Goal: Information Seeking & Learning: Learn about a topic

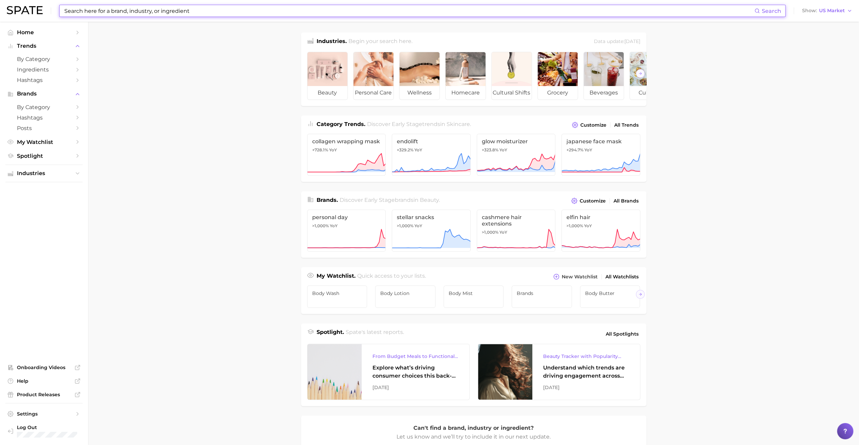
click at [231, 172] on main "Industries. Begin your search here. Data update: [DATE] beauty personal care we…" at bounding box center [473, 286] width 771 height 529
click at [144, 13] on input at bounding box center [409, 11] width 691 height 12
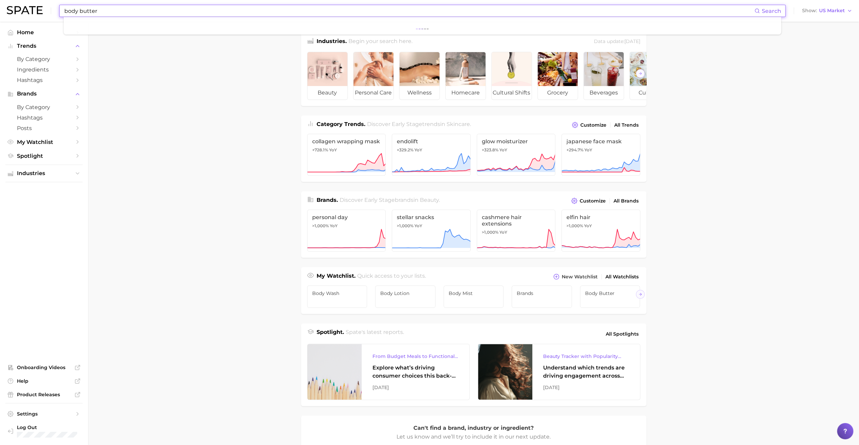
type input "body butter"
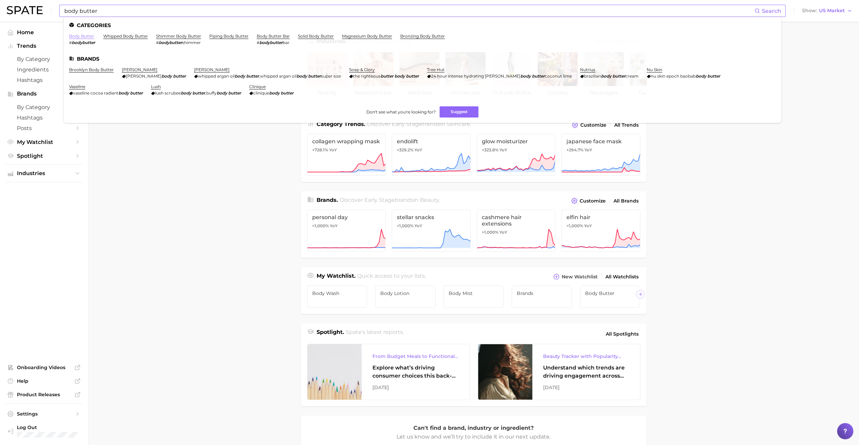
click at [80, 37] on link "body butter" at bounding box center [81, 36] width 25 height 5
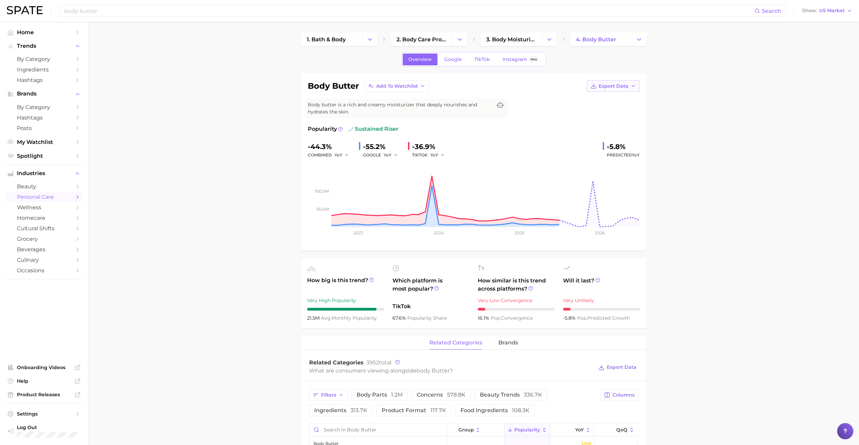
click at [627, 86] on span "Export Data" at bounding box center [614, 86] width 30 height 6
click at [598, 99] on span "Time Series CSV" at bounding box center [597, 99] width 40 height 6
click at [624, 86] on span "Export Data" at bounding box center [614, 86] width 30 height 6
click at [577, 100] on span "Time Series CSV" at bounding box center [597, 99] width 40 height 6
click at [554, 117] on div "body butter Add to Watchlist Export Data Body butter is a rich and creamy moist…" at bounding box center [474, 162] width 332 height 164
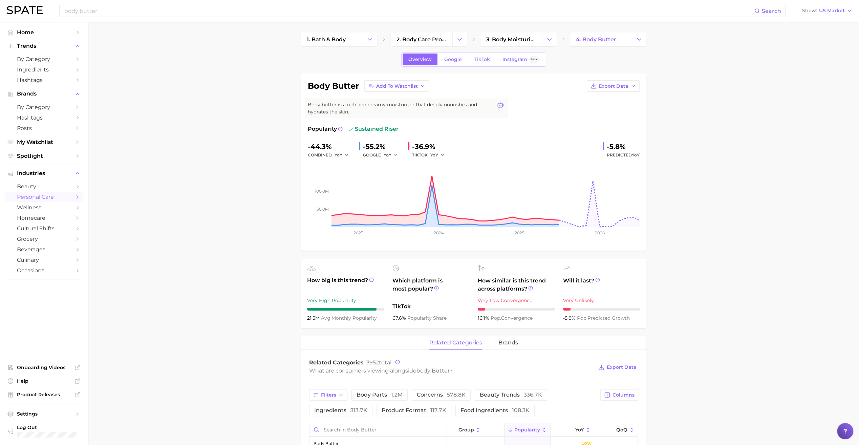
click at [499, 104] on icon at bounding box center [500, 105] width 7 height 6
click at [522, 98] on div "body butter Add to Watchlist Export Data Body butter is a rich and creamy moist…" at bounding box center [474, 162] width 332 height 164
click at [406, 85] on span "Add to Watchlist" at bounding box center [397, 86] width 42 height 6
click at [469, 93] on div "body butter Add to Watchlist New Watchlist Brands Deodorant Hand soap Body Oil …" at bounding box center [474, 162] width 332 height 164
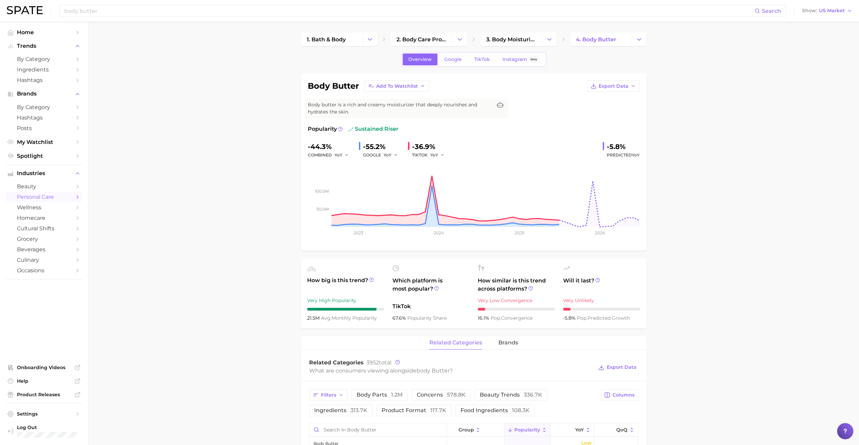
click at [43, 145] on span "My Watchlist" at bounding box center [44, 142] width 54 height 6
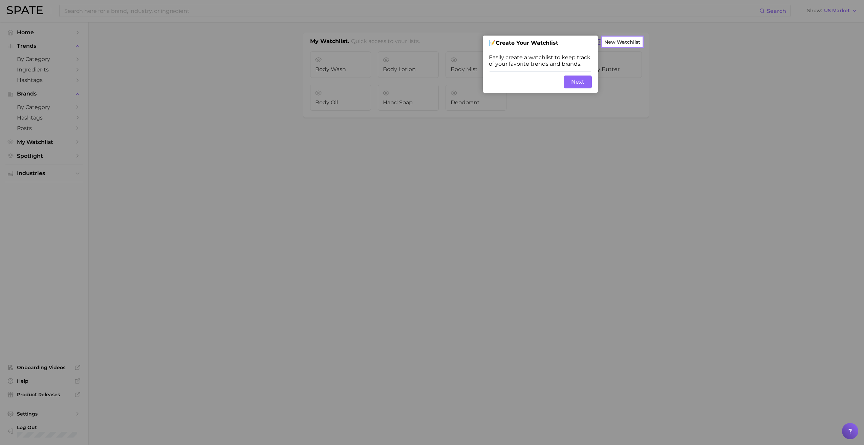
click at [584, 81] on button "Next" at bounding box center [578, 82] width 28 height 13
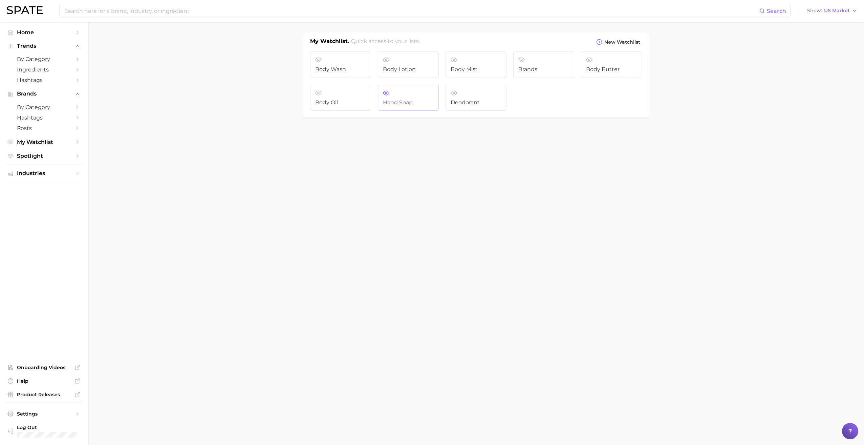
click at [410, 100] on span "Hand soap" at bounding box center [408, 103] width 51 height 6
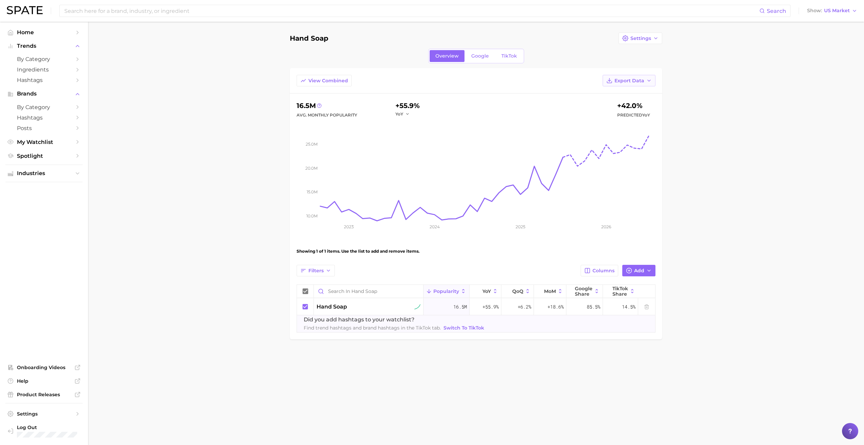
click at [632, 84] on button "Export Data" at bounding box center [629, 81] width 53 height 12
drag, startPoint x: 753, startPoint y: 230, endPoint x: 635, endPoint y: 268, distance: 123.8
click at [635, 268] on main "Hand soap Settings Overview Google TikTok View Combined Export Data Table Data …" at bounding box center [476, 198] width 776 height 352
click at [635, 268] on span "Add" at bounding box center [639, 271] width 10 height 6
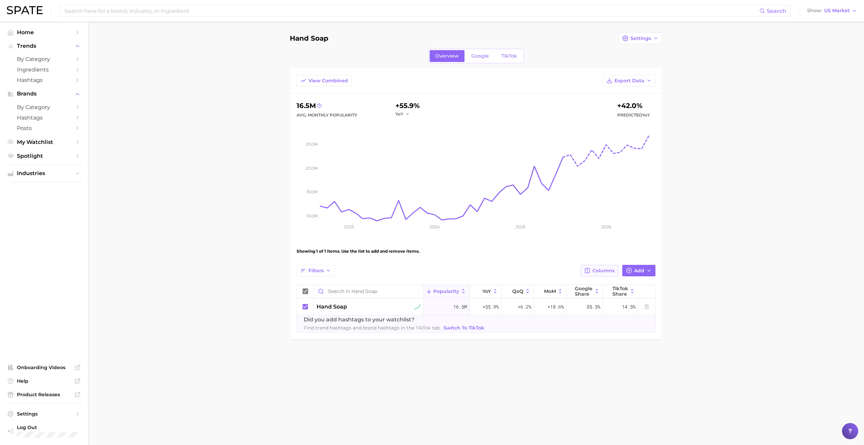
click at [599, 268] on span "Columns" at bounding box center [604, 271] width 22 height 6
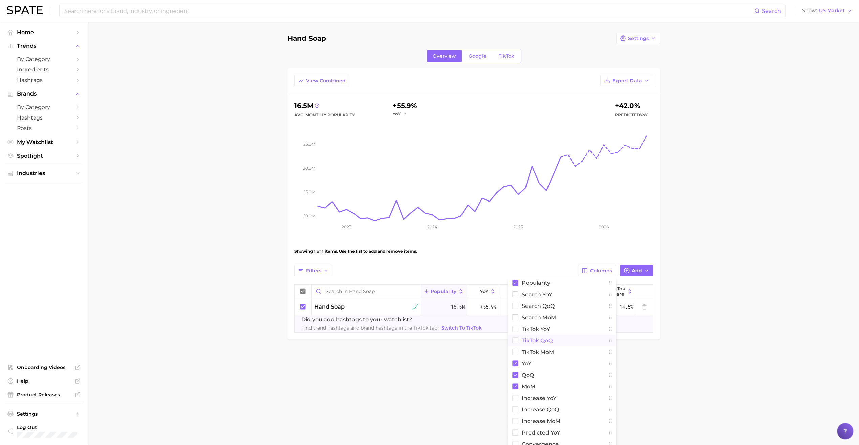
scroll to position [27, 0]
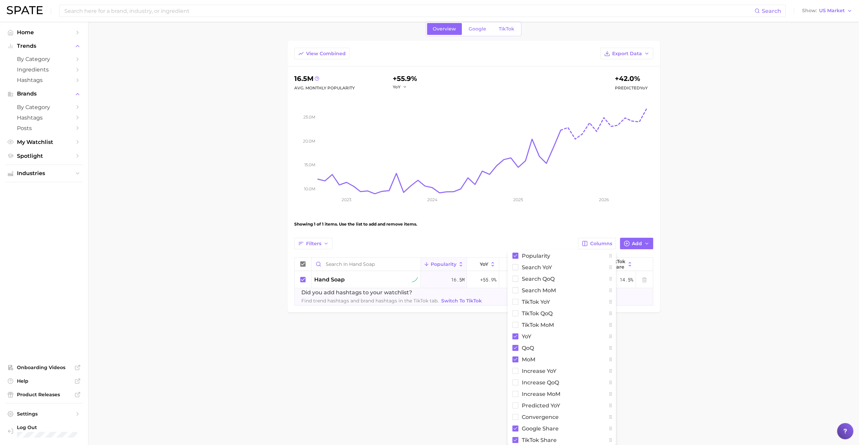
click at [703, 253] on main "Hand soap Settings Overview Google TikTok View Combined Export Data 16.5m Avg. …" at bounding box center [473, 171] width 771 height 352
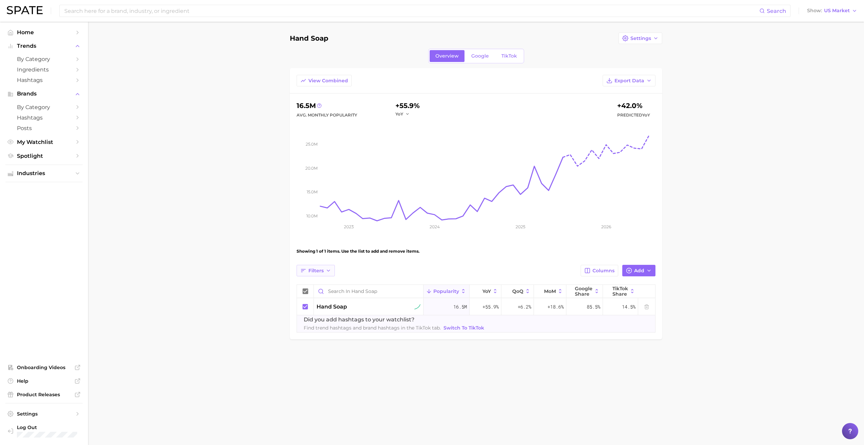
click at [320, 269] on span "Filters" at bounding box center [316, 271] width 15 height 6
click at [267, 278] on main "Hand soap Settings Overview Google TikTok View Combined Export Data 16.5m Avg. …" at bounding box center [476, 198] width 776 height 352
click at [634, 79] on span "Export Data" at bounding box center [630, 81] width 30 height 6
click at [636, 94] on button "Table Data CSV" at bounding box center [618, 93] width 75 height 12
click at [247, 170] on main "Hand soap Settings Overview Google TikTok View Combined Export Data 16.5m Avg. …" at bounding box center [476, 198] width 776 height 352
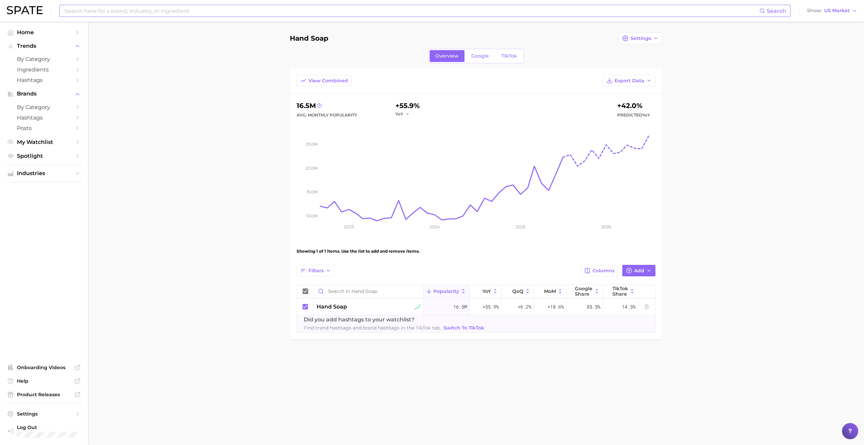
click at [119, 10] on input at bounding box center [412, 11] width 696 height 12
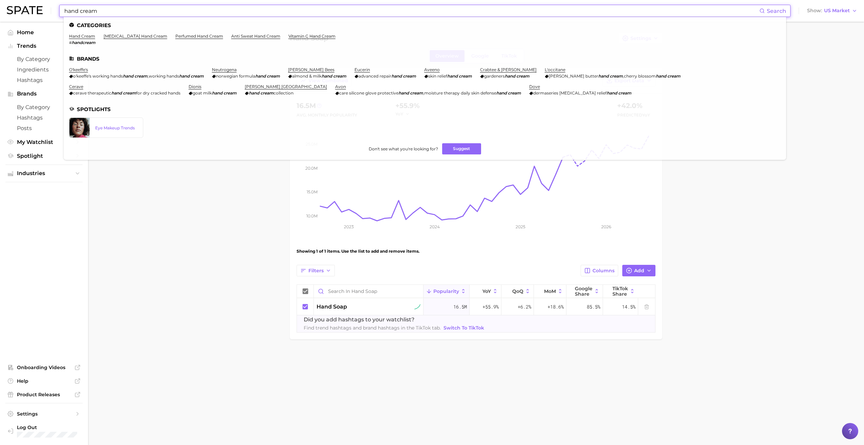
type input "hand cream"
click at [87, 36] on link "hand cream" at bounding box center [82, 36] width 26 height 5
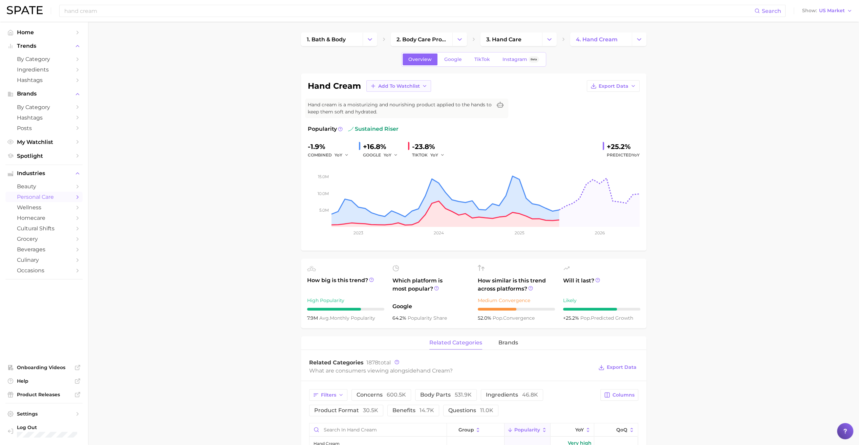
click at [392, 84] on span "Add to Watchlist" at bounding box center [399, 86] width 42 height 6
click at [387, 100] on span "New Watchlist" at bounding box center [396, 99] width 36 height 6
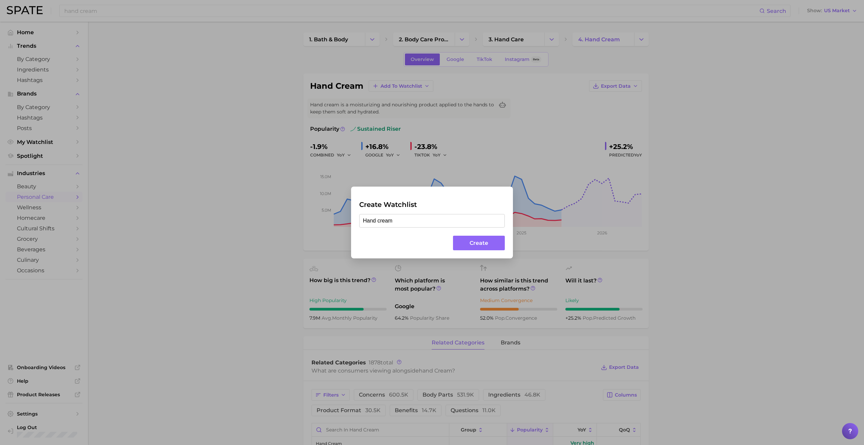
type input "Hand cream"
click at [472, 238] on button "Create" at bounding box center [479, 243] width 52 height 15
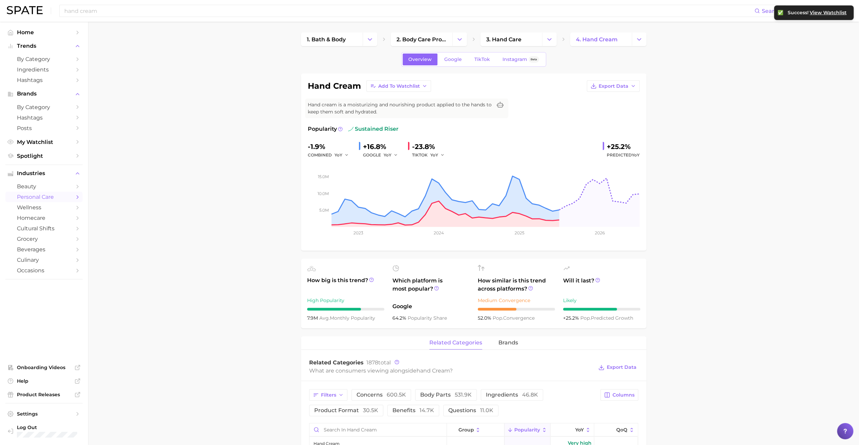
click at [51, 141] on span "My Watchlist" at bounding box center [44, 142] width 54 height 6
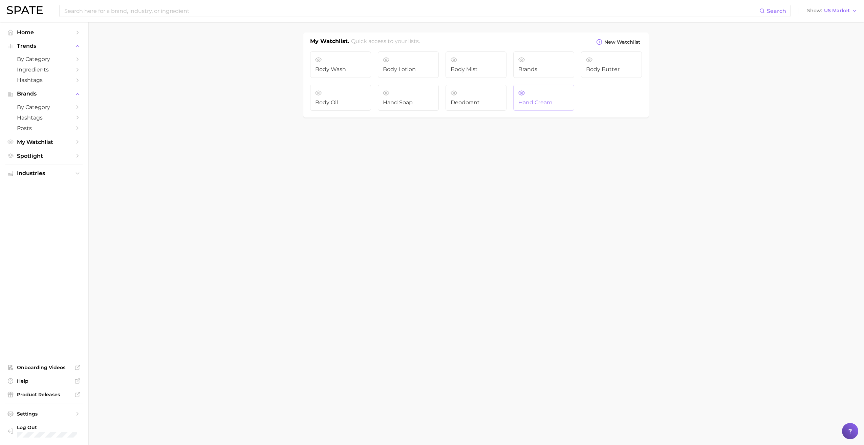
click at [542, 94] on link "Hand cream" at bounding box center [543, 98] width 61 height 26
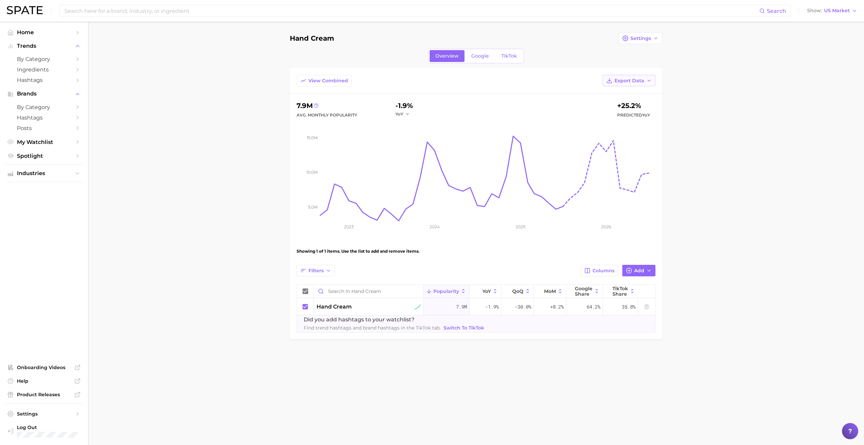
click at [623, 80] on span "Export Data" at bounding box center [630, 81] width 30 height 6
click at [612, 92] on span "Table Data CSV" at bounding box center [611, 93] width 37 height 6
drag, startPoint x: 172, startPoint y: 167, endPoint x: 164, endPoint y: 167, distance: 7.8
click at [172, 167] on main "Hand cream Settings Overview Google TikTok View Combined Export Data 7.9m Avg. …" at bounding box center [476, 198] width 776 height 352
click at [53, 142] on span "My Watchlist" at bounding box center [44, 142] width 54 height 6
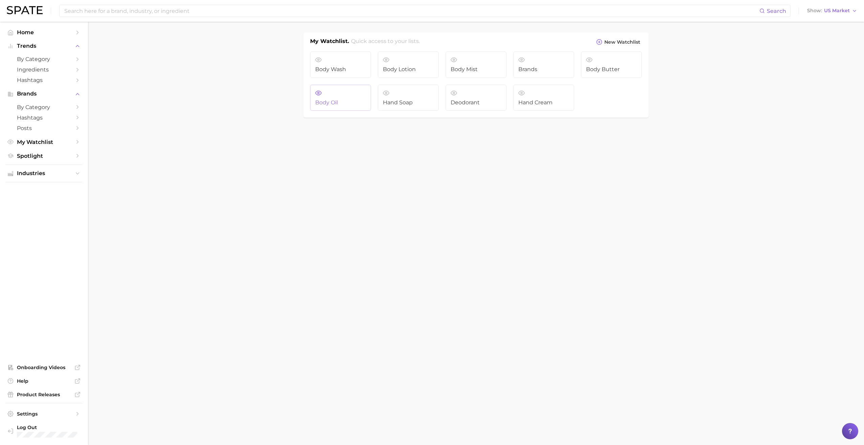
click at [334, 97] on link "Body Oil" at bounding box center [340, 98] width 61 height 26
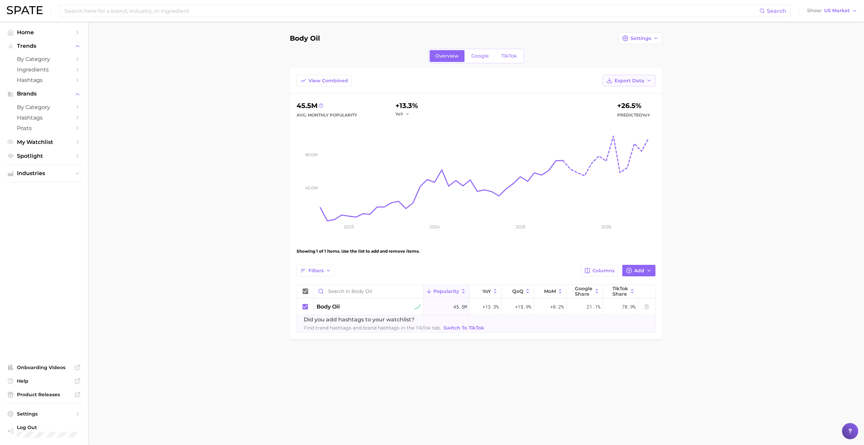
click at [636, 79] on span "Export Data" at bounding box center [630, 81] width 30 height 6
click at [613, 92] on span "Table Data CSV" at bounding box center [611, 93] width 37 height 6
click at [159, 119] on main "Body Oil Settings Overview Google TikTok View Combined Export Data 45.5m Avg. M…" at bounding box center [476, 198] width 776 height 352
click at [38, 145] on span "My Watchlist" at bounding box center [44, 142] width 54 height 6
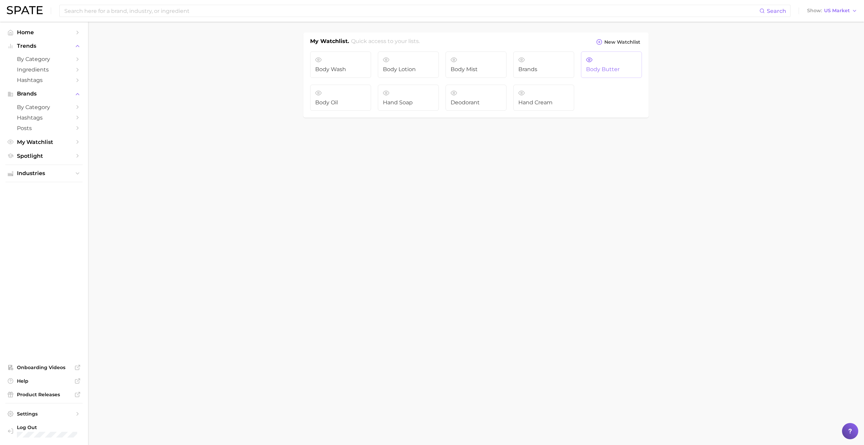
click at [587, 69] on span "Body butter" at bounding box center [611, 69] width 51 height 6
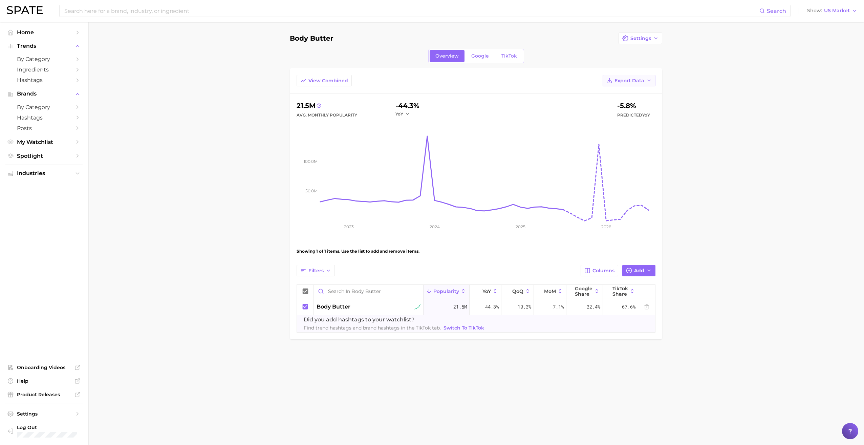
click at [632, 82] on span "Export Data" at bounding box center [630, 81] width 30 height 6
click at [622, 95] on span "Table Data CSV" at bounding box center [611, 93] width 37 height 6
drag, startPoint x: 197, startPoint y: 123, endPoint x: 186, endPoint y: 125, distance: 10.6
click at [197, 123] on main "Body butter Settings Overview Google TikTok View Combined Export Data 21.5m Avg…" at bounding box center [476, 198] width 776 height 352
click at [42, 144] on span "My Watchlist" at bounding box center [44, 142] width 54 height 6
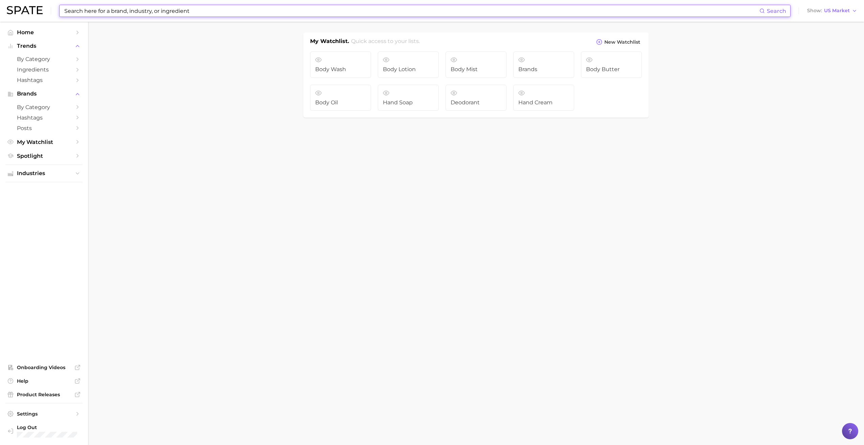
click at [163, 12] on input at bounding box center [412, 11] width 696 height 12
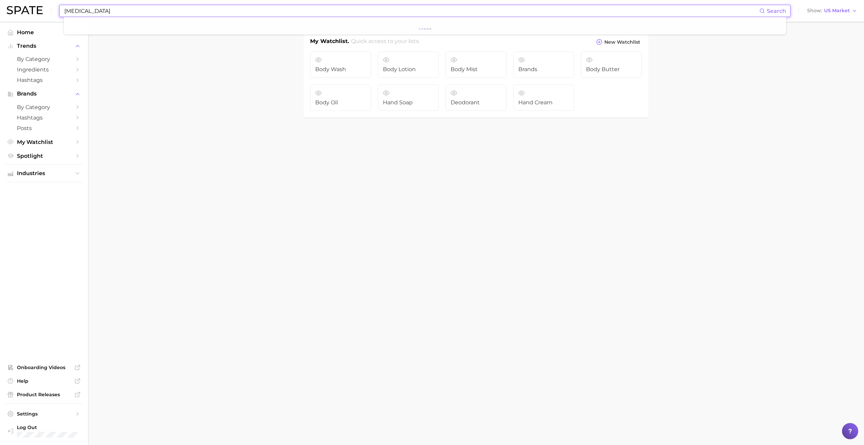
type input "[MEDICAL_DATA]"
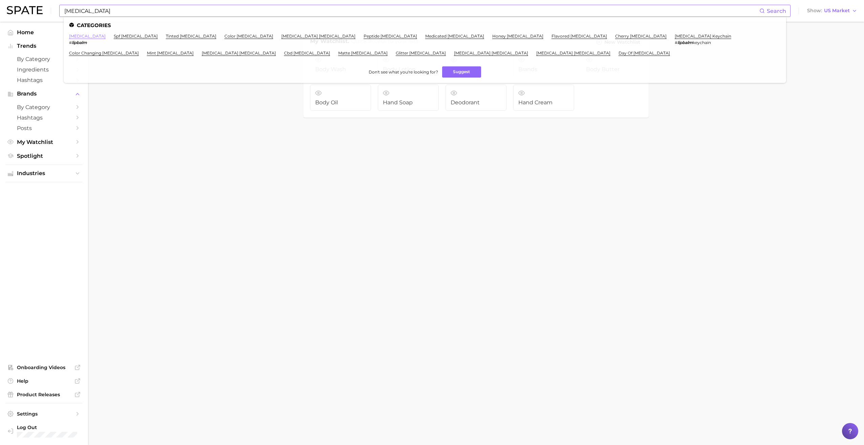
click at [82, 37] on link "[MEDICAL_DATA]" at bounding box center [87, 36] width 37 height 5
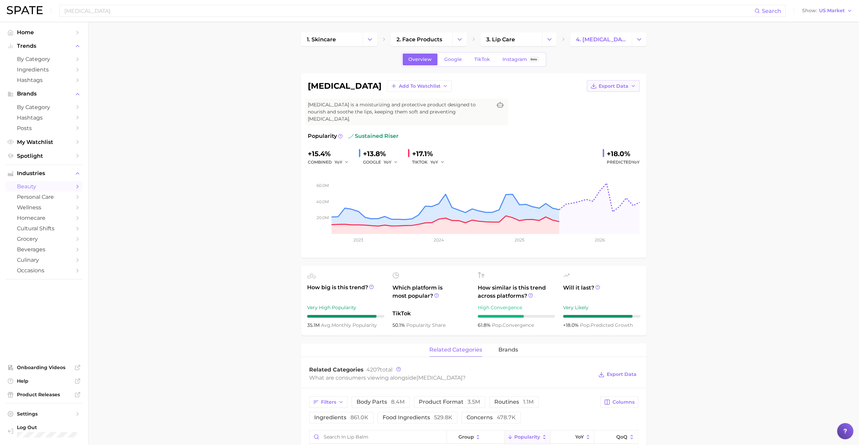
click at [616, 87] on span "Export Data" at bounding box center [614, 86] width 30 height 6
click at [608, 99] on span "Time Series CSV" at bounding box center [597, 99] width 40 height 6
click at [618, 87] on span "Export Data" at bounding box center [614, 86] width 30 height 6
click at [392, 89] on button "Add to Watchlist" at bounding box center [419, 86] width 65 height 12
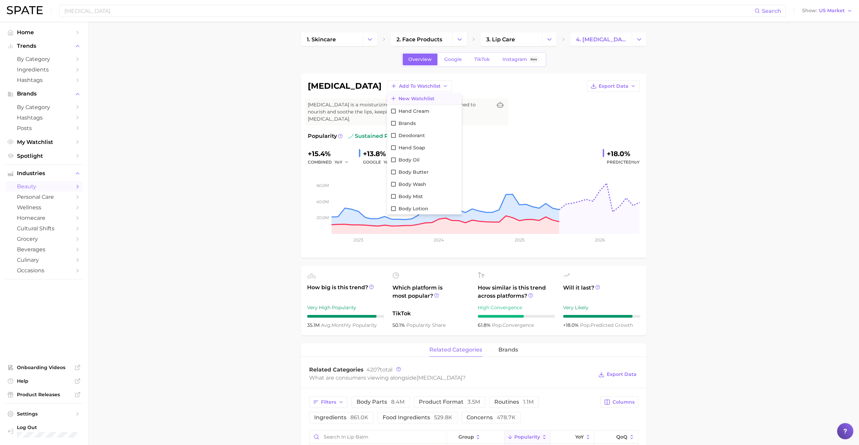
click at [399, 99] on span "New Watchlist" at bounding box center [417, 99] width 36 height 6
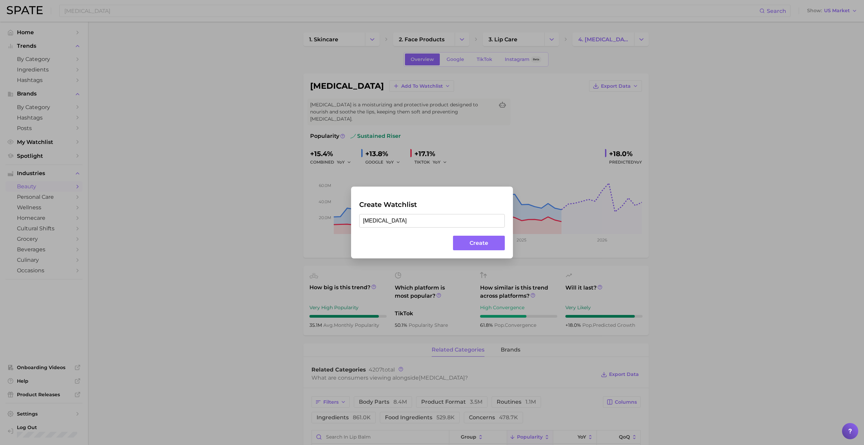
type input "[MEDICAL_DATA]"
click at [474, 239] on button "Create" at bounding box center [479, 243] width 52 height 15
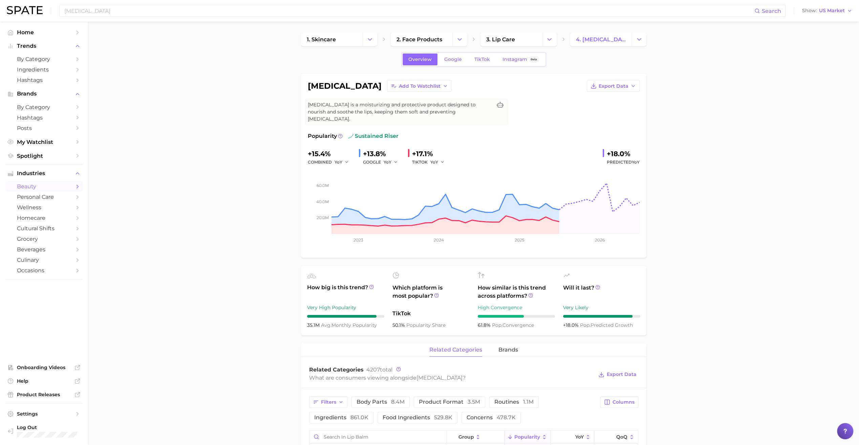
click at [33, 144] on span "My Watchlist" at bounding box center [44, 142] width 54 height 6
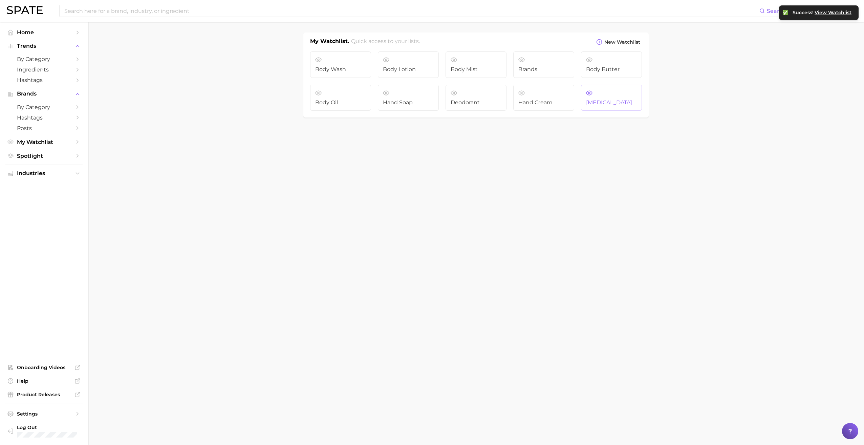
click at [603, 103] on span "[MEDICAL_DATA]" at bounding box center [611, 103] width 51 height 6
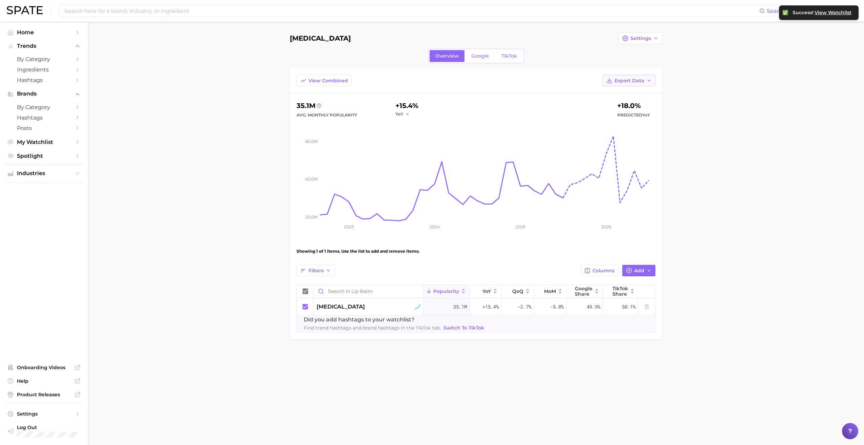
click at [625, 82] on span "Export Data" at bounding box center [630, 81] width 30 height 6
click at [625, 93] on span "Table Data CSV" at bounding box center [611, 93] width 37 height 6
click at [247, 151] on main "[MEDICAL_DATA] Settings Overview Google TikTok View Combined Export Data 35.1m …" at bounding box center [476, 198] width 776 height 352
click at [49, 144] on span "My Watchlist" at bounding box center [44, 142] width 54 height 6
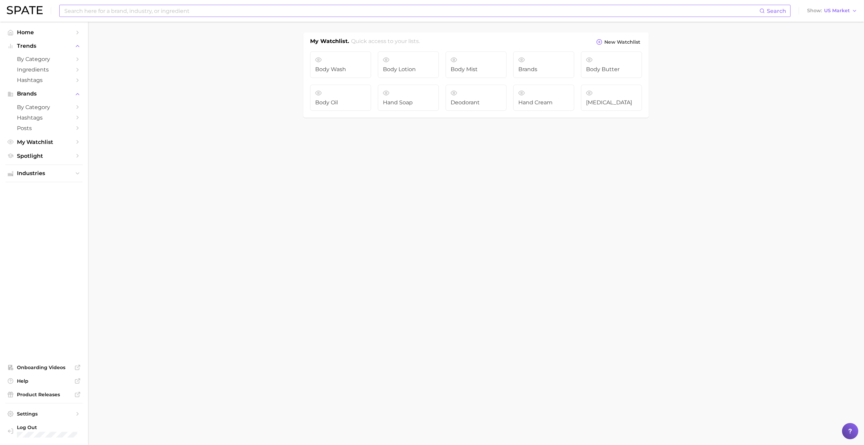
click at [125, 14] on input at bounding box center [412, 11] width 696 height 12
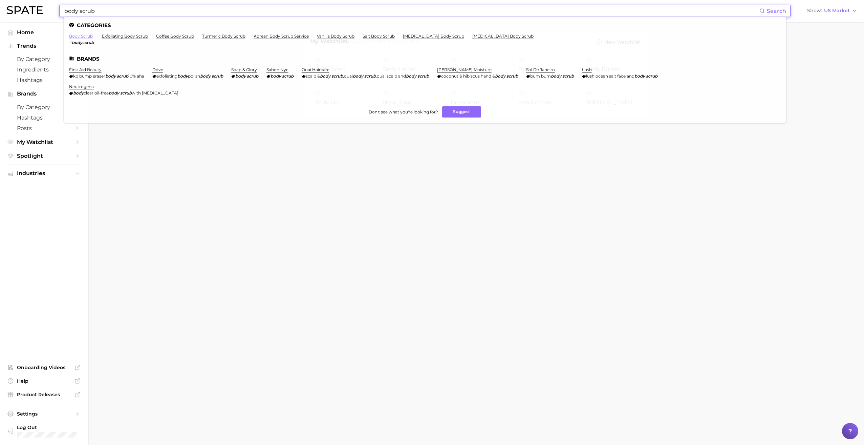
type input "body scrub"
click at [78, 36] on link "body scrub" at bounding box center [81, 36] width 24 height 5
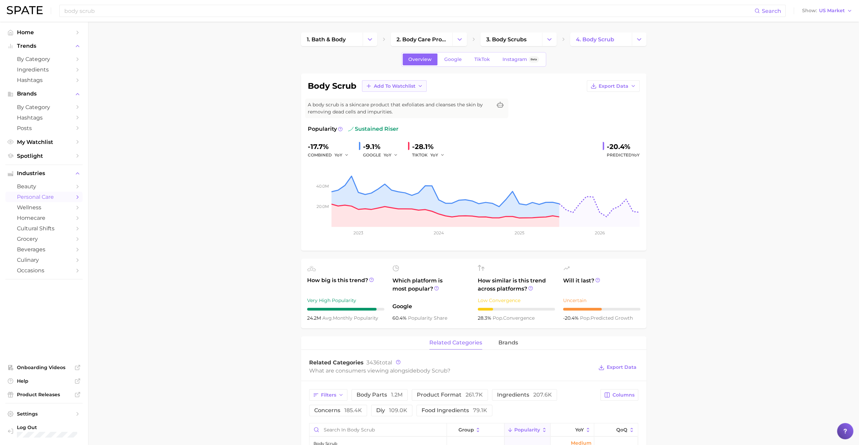
click at [390, 89] on button "Add to Watchlist" at bounding box center [394, 86] width 65 height 12
click at [393, 98] on span "New Watchlist" at bounding box center [392, 99] width 36 height 6
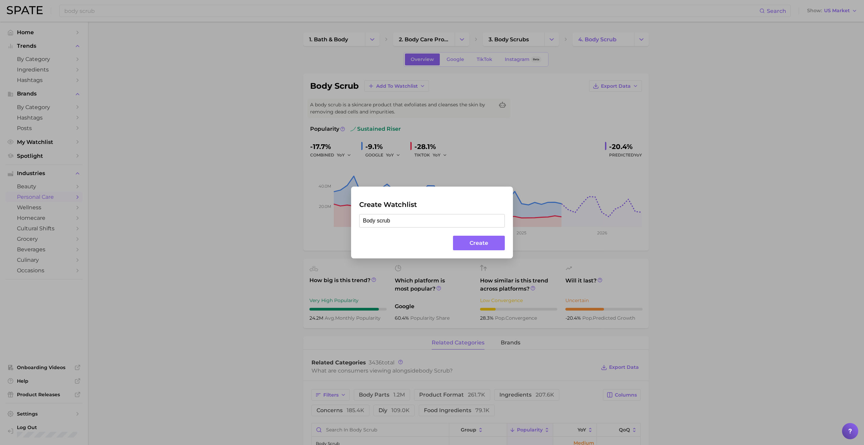
type input "Body scrub"
click at [487, 241] on button "Create" at bounding box center [479, 243] width 52 height 15
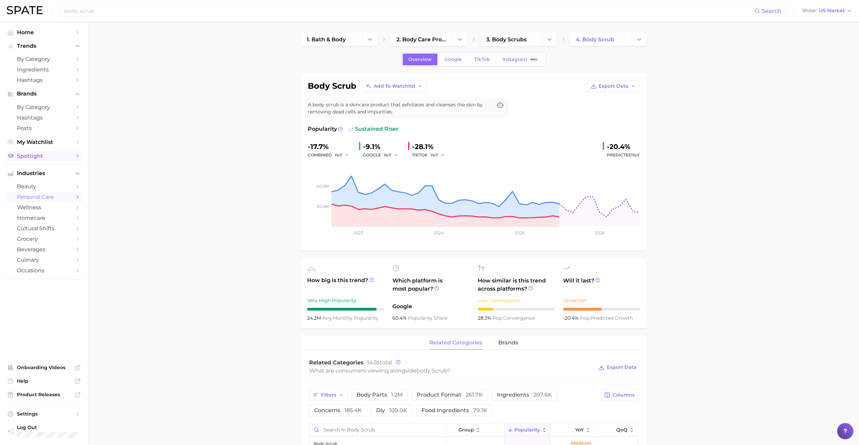
click at [52, 159] on span "Spotlight" at bounding box center [44, 156] width 54 height 6
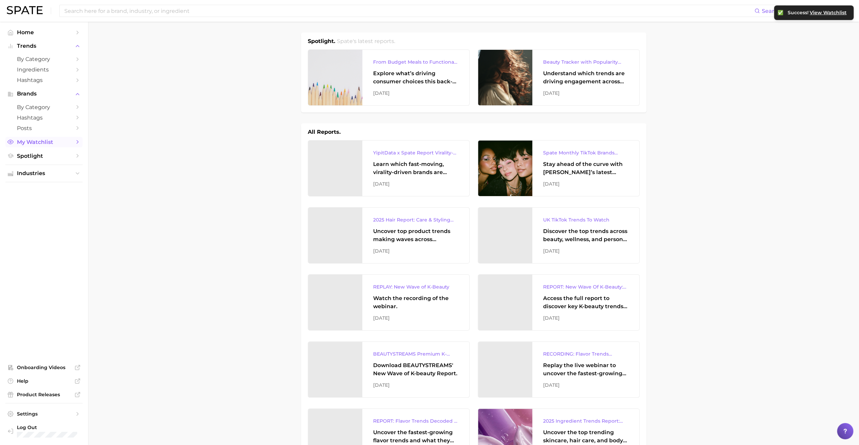
click at [46, 145] on span "My Watchlist" at bounding box center [44, 142] width 54 height 6
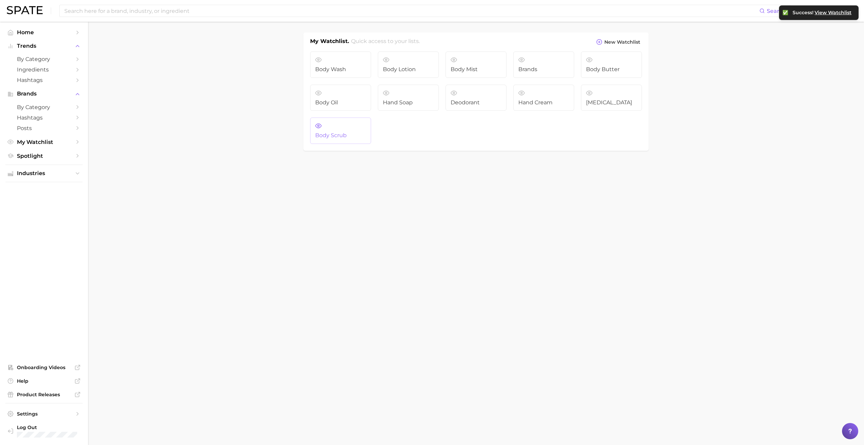
click at [346, 132] on span "Body scrub" at bounding box center [340, 135] width 51 height 6
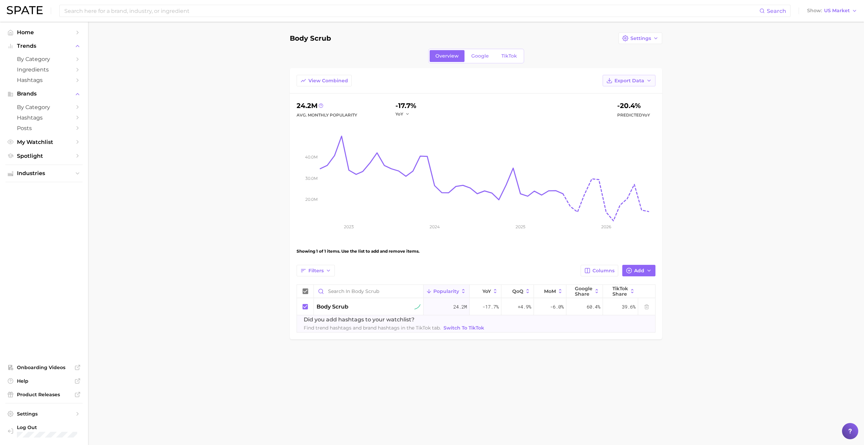
click at [632, 81] on span "Export Data" at bounding box center [630, 81] width 30 height 6
click at [629, 93] on span "Table Data CSV" at bounding box center [611, 93] width 37 height 6
click at [149, 160] on main "Body scrub Settings Overview Google TikTok View Combined Export Data 24.2m Avg.…" at bounding box center [476, 198] width 776 height 352
click at [38, 142] on span "My Watchlist" at bounding box center [44, 142] width 54 height 6
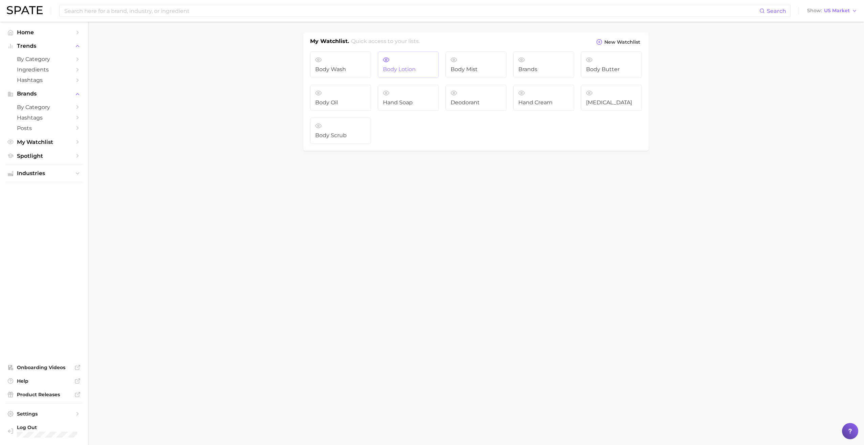
click at [398, 68] on span "Body Lotion" at bounding box center [408, 69] width 51 height 6
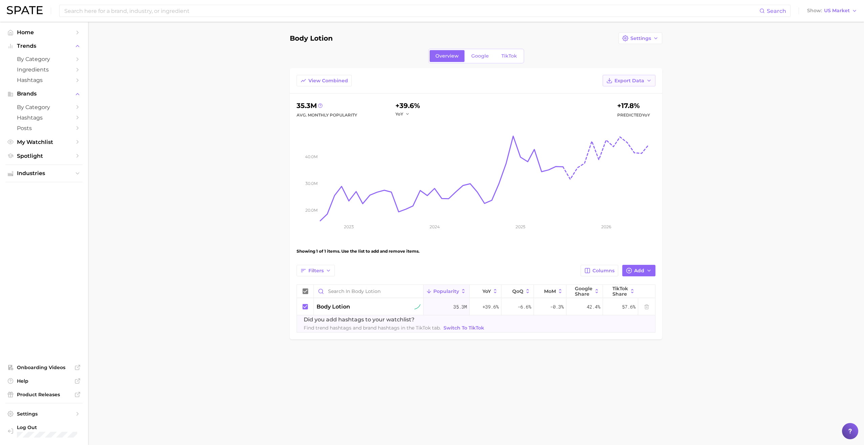
click at [637, 80] on span "Export Data" at bounding box center [630, 81] width 30 height 6
click at [621, 97] on button "Table Data CSV" at bounding box center [618, 93] width 75 height 12
click at [137, 160] on main "Body Lotion Settings Overview Google TikTok View Combined Export Data 35.3m Avg…" at bounding box center [476, 198] width 776 height 352
click at [42, 143] on span "My Watchlist" at bounding box center [44, 142] width 54 height 6
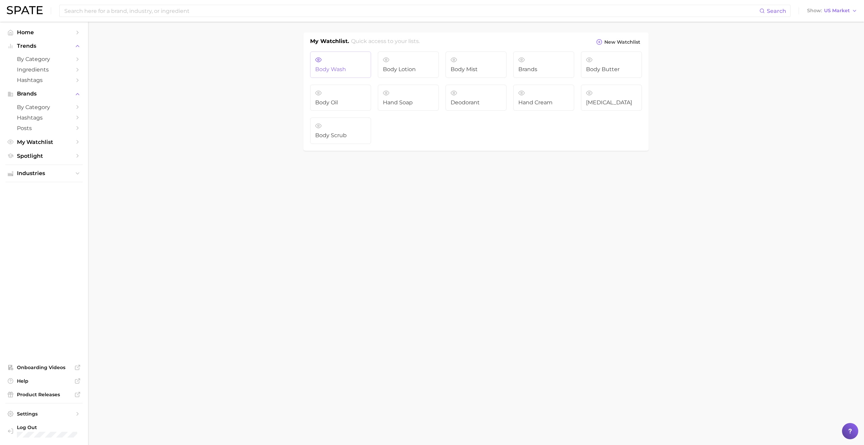
click at [336, 74] on link "Body wash" at bounding box center [340, 64] width 61 height 26
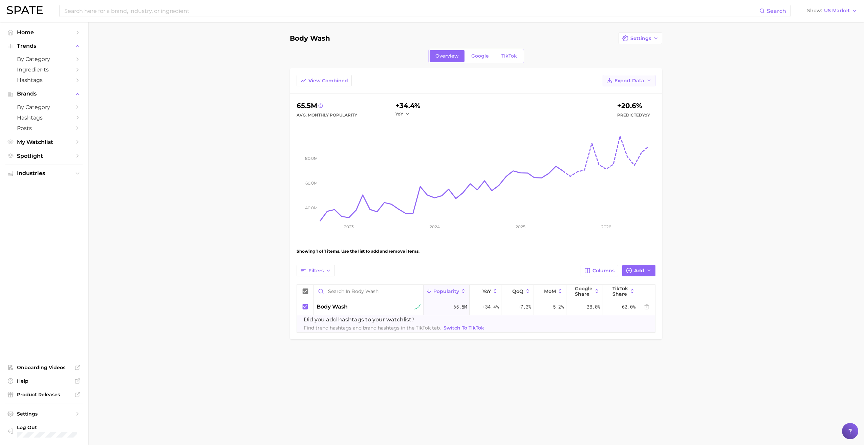
click at [629, 78] on span "Export Data" at bounding box center [630, 81] width 30 height 6
click at [618, 92] on span "Table Data CSV" at bounding box center [611, 93] width 37 height 6
click at [199, 175] on main "Body wash Settings Overview Google TikTok View Combined Export Data 65.5m Avg. …" at bounding box center [476, 198] width 776 height 352
click at [134, 6] on input at bounding box center [412, 11] width 696 height 12
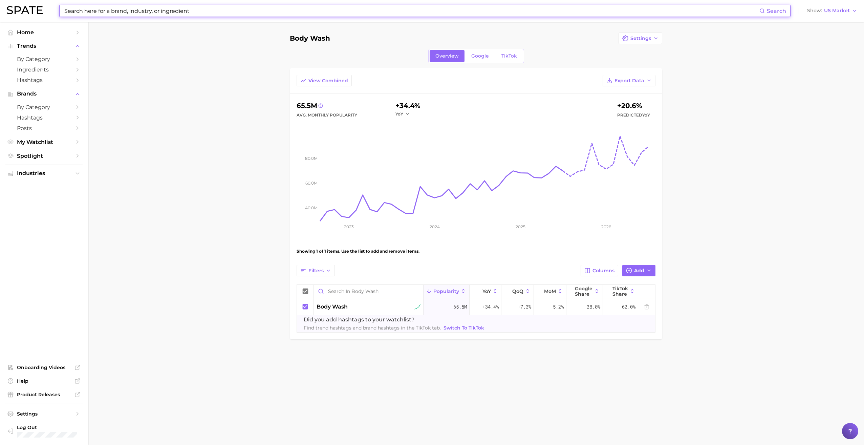
click at [135, 8] on input at bounding box center [412, 11] width 696 height 12
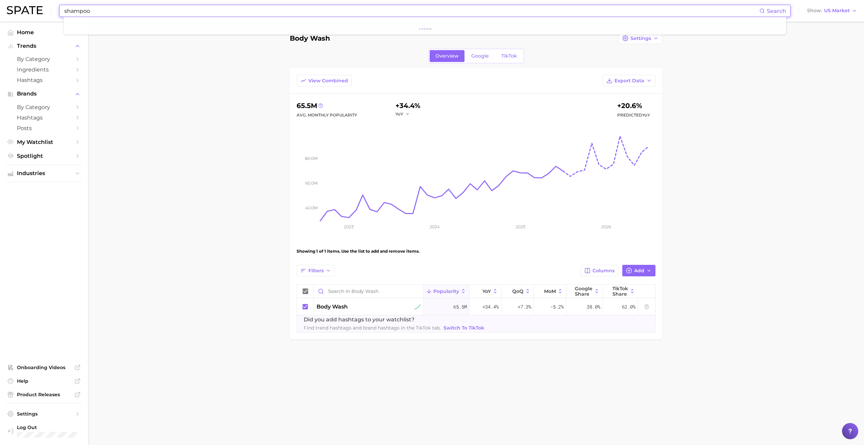
type input "shampoo"
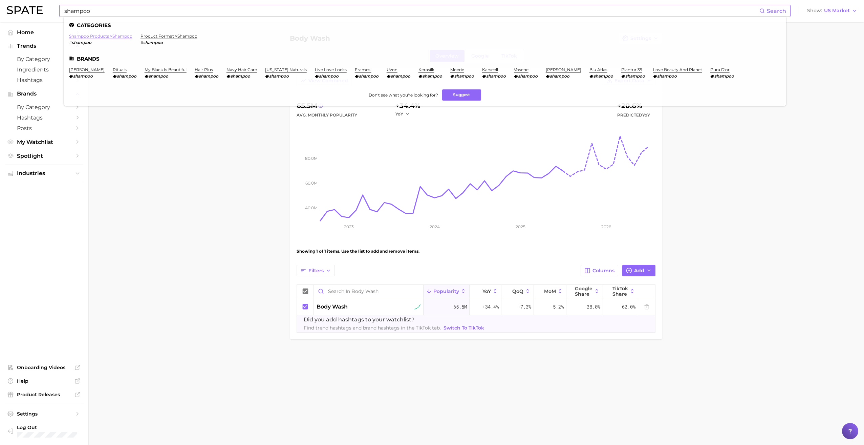
click at [82, 37] on link "shampoo products > shampoo" at bounding box center [100, 36] width 63 height 5
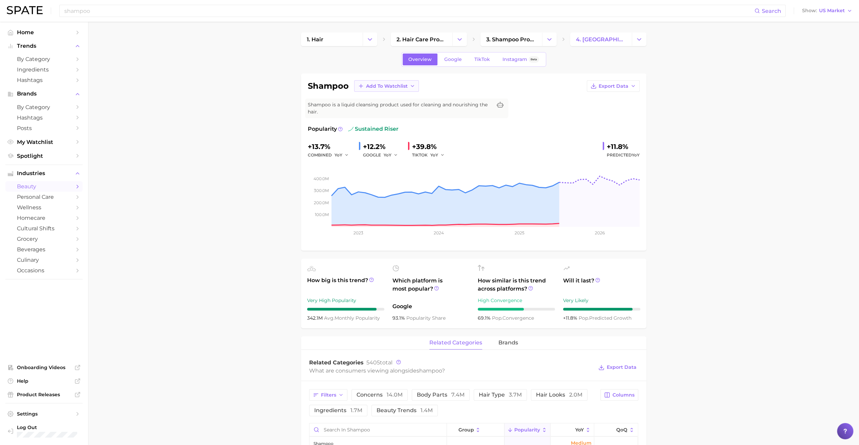
click at [399, 85] on span "Add to Watchlist" at bounding box center [387, 86] width 42 height 6
click at [383, 100] on span "New Watchlist" at bounding box center [384, 99] width 36 height 6
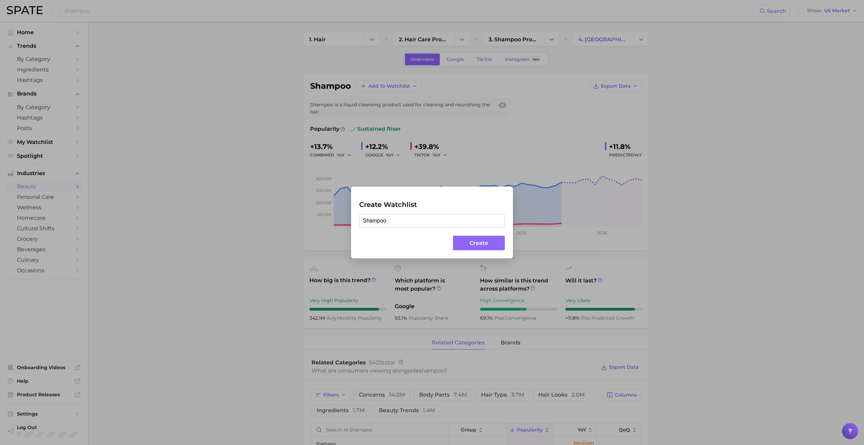
type input "Shampoo"
click at [475, 245] on button "Create" at bounding box center [479, 243] width 52 height 15
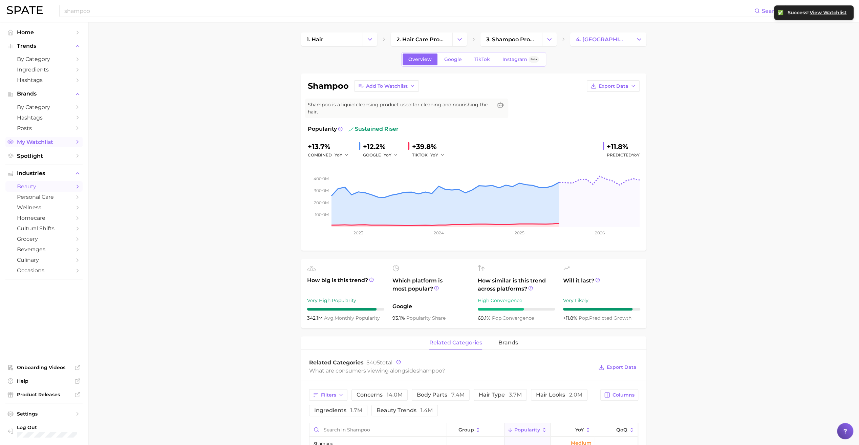
click at [46, 140] on span "My Watchlist" at bounding box center [44, 142] width 54 height 6
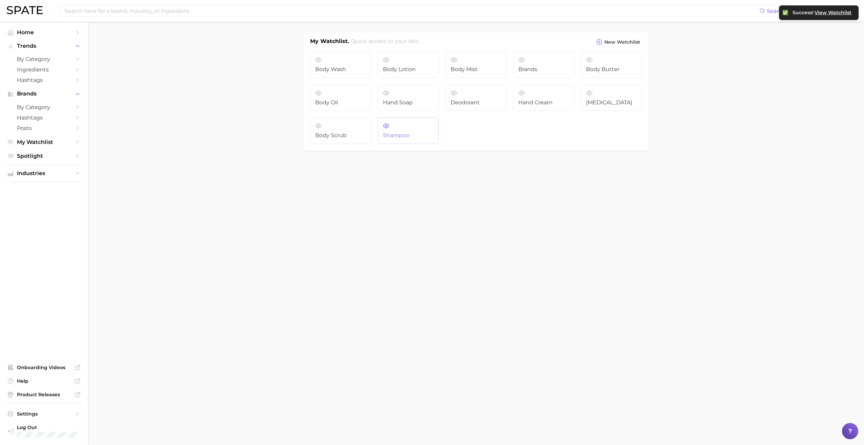
click at [412, 125] on link "Shampoo" at bounding box center [408, 131] width 61 height 26
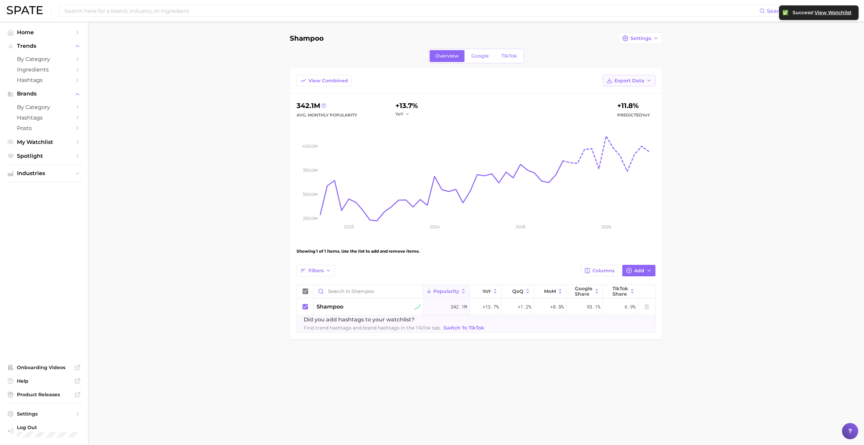
click at [626, 75] on button "Export Data" at bounding box center [629, 81] width 53 height 12
click at [607, 94] on span "Table Data CSV" at bounding box center [611, 93] width 37 height 6
click at [201, 142] on main "Shampoo Settings Overview Google TikTok View Combined Export Data 342.1m Avg. M…" at bounding box center [476, 198] width 776 height 352
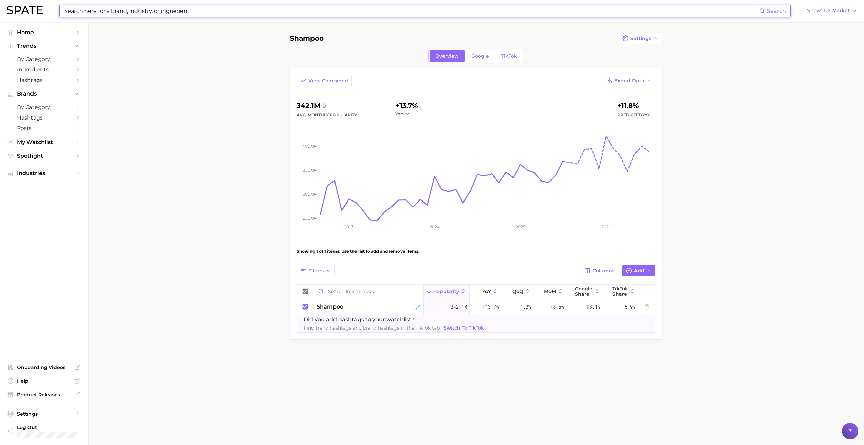
click at [240, 10] on input at bounding box center [412, 11] width 696 height 12
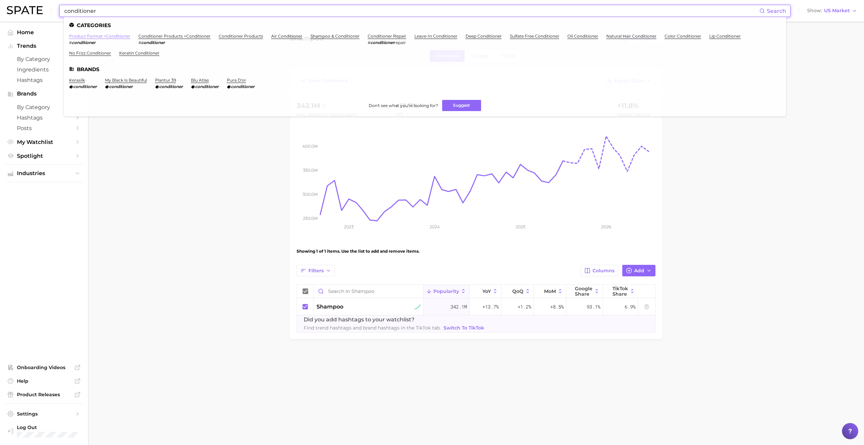
type input "conditioner"
click at [108, 34] on link "product format > conditioner" at bounding box center [99, 36] width 61 height 5
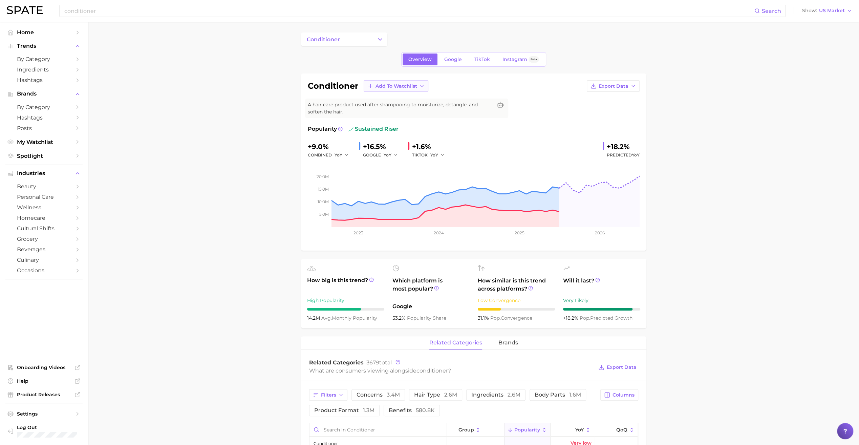
click at [395, 83] on span "Add to Watchlist" at bounding box center [397, 86] width 42 height 6
click at [388, 98] on span "New Watchlist" at bounding box center [393, 99] width 36 height 6
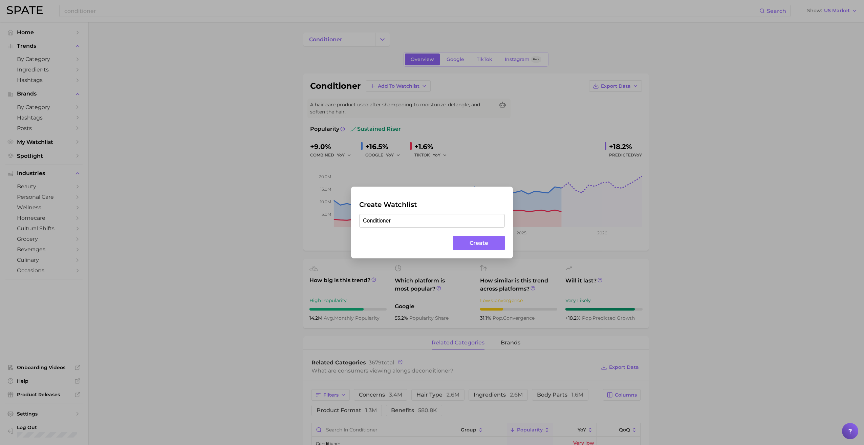
type input "Conditioner"
click at [461, 241] on button "Create" at bounding box center [479, 243] width 52 height 15
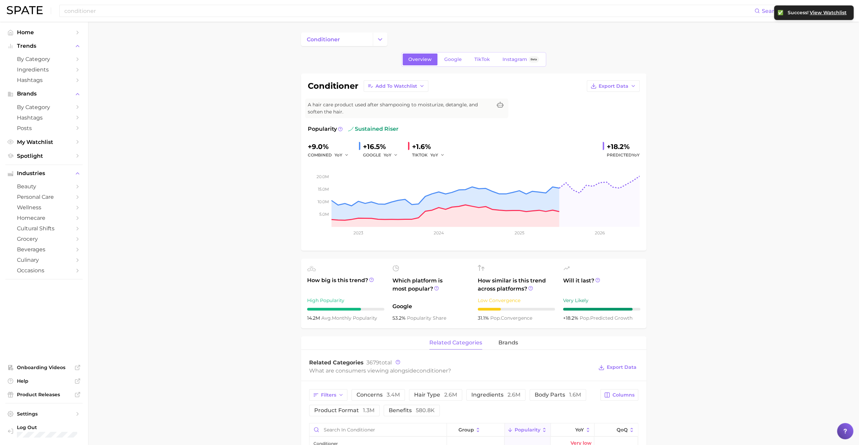
click at [55, 143] on span "My Watchlist" at bounding box center [44, 142] width 54 height 6
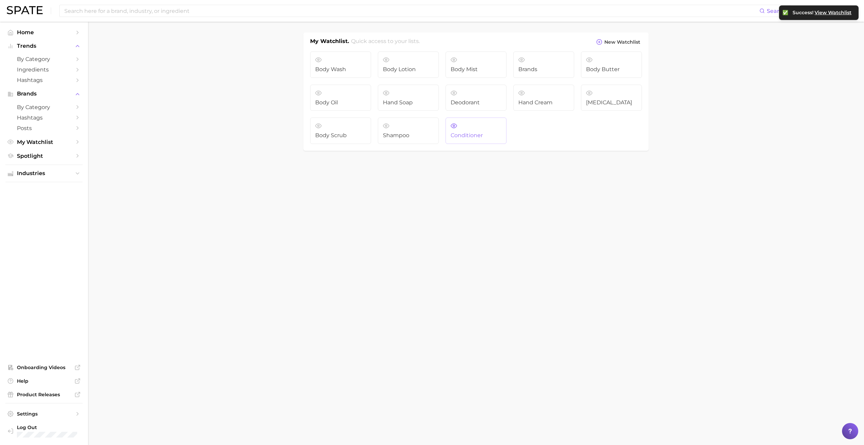
click at [493, 133] on span "Conditioner" at bounding box center [476, 135] width 51 height 6
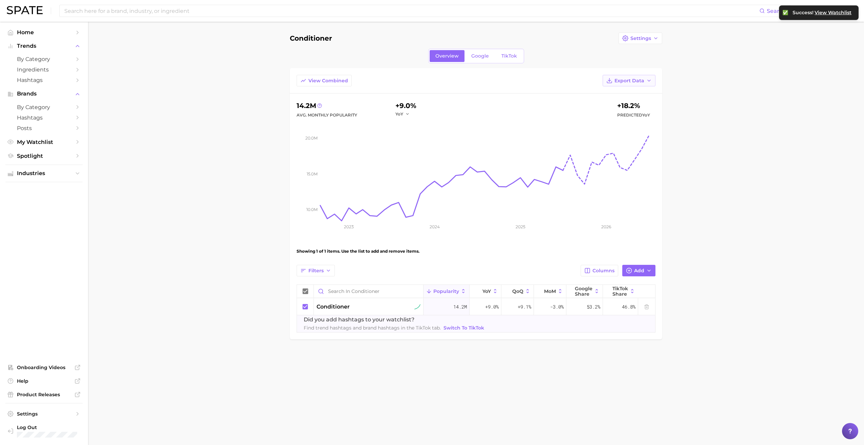
click at [630, 81] on span "Export Data" at bounding box center [630, 81] width 30 height 6
click at [622, 97] on button "Table Data CSV" at bounding box center [618, 93] width 75 height 12
drag, startPoint x: 159, startPoint y: 104, endPoint x: 160, endPoint y: 96, distance: 8.5
click at [159, 104] on main "Conditioner Settings Overview Google TikTok View Combined Export Data 14.2m Avg…" at bounding box center [476, 198] width 776 height 352
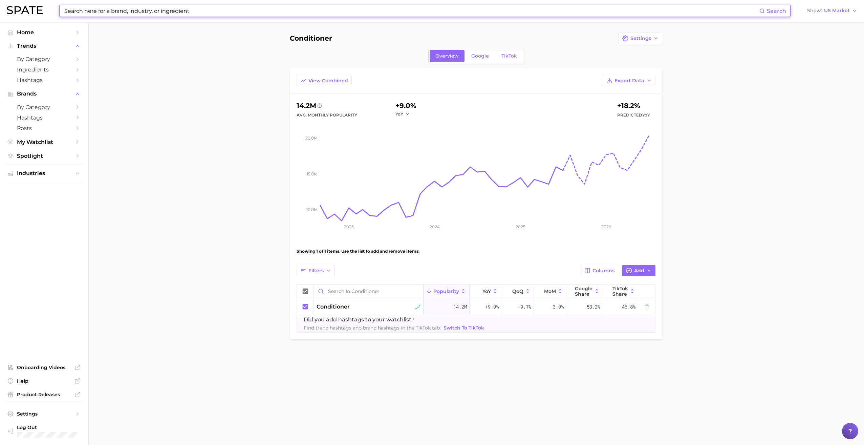
click at [134, 12] on input at bounding box center [412, 11] width 696 height 12
click at [47, 143] on span "My Watchlist" at bounding box center [44, 142] width 54 height 6
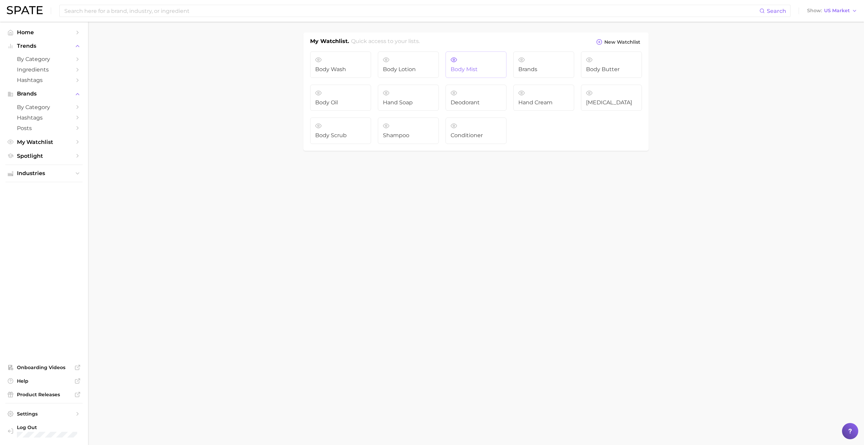
click at [455, 69] on span "Body Mist" at bounding box center [476, 69] width 51 height 6
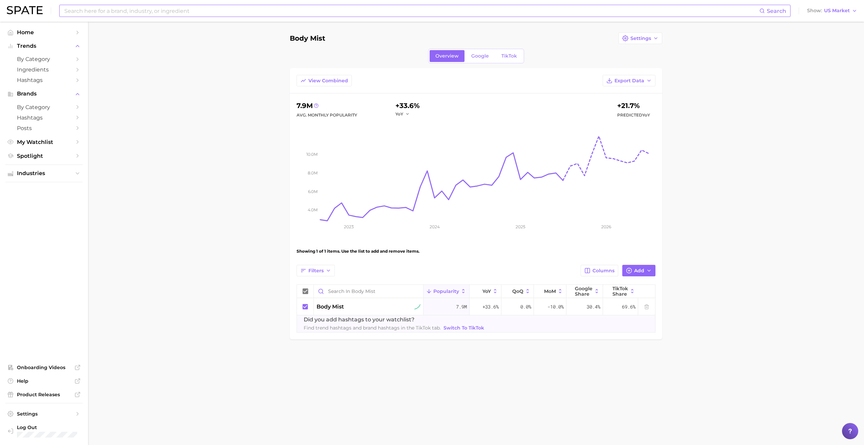
click at [200, 14] on input at bounding box center [412, 11] width 696 height 12
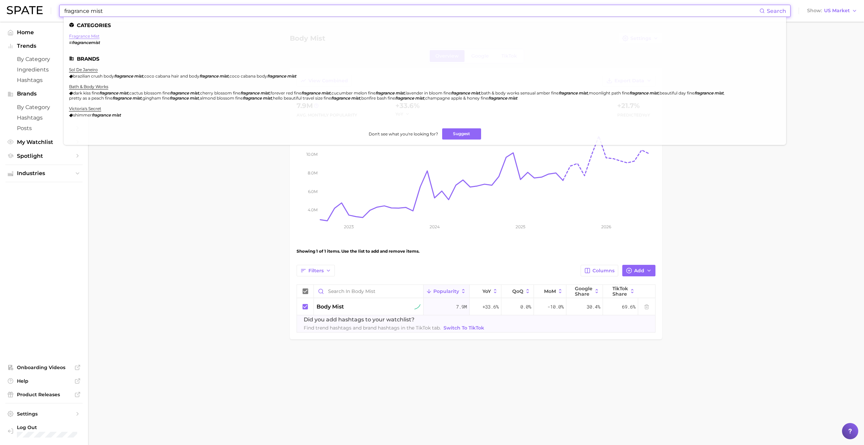
type input "fragrance mist"
click at [89, 35] on link "fragrance mist" at bounding box center [84, 36] width 30 height 5
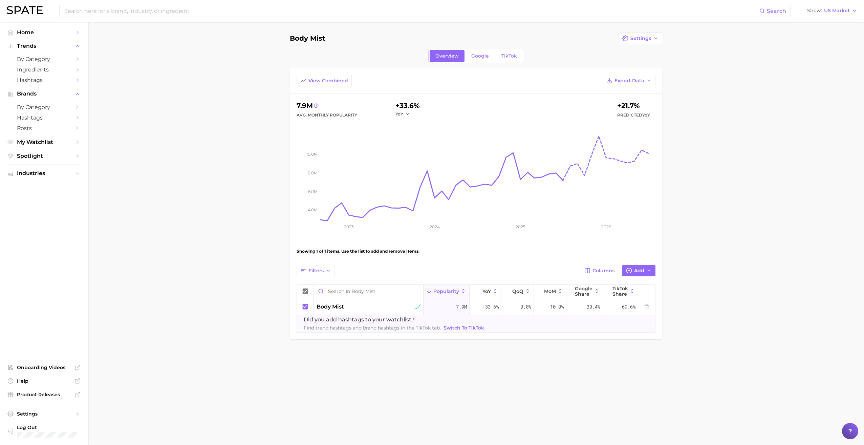
click at [250, 107] on main "Body Mist Settings Overview Google TikTok View Combined Export Data 7.9m Avg. M…" at bounding box center [476, 198] width 776 height 352
click at [52, 109] on span "by Category" at bounding box center [44, 107] width 54 height 6
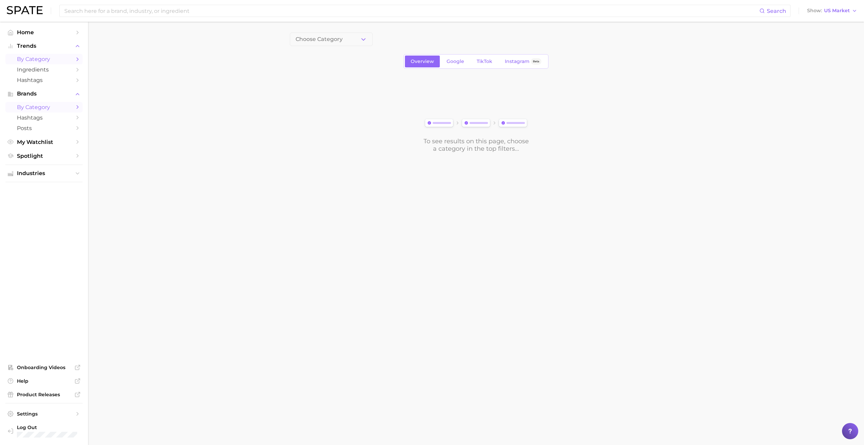
click at [49, 60] on span "by Category" at bounding box center [44, 59] width 54 height 6
click at [331, 39] on span "1. Choose Category" at bounding box center [321, 39] width 50 height 6
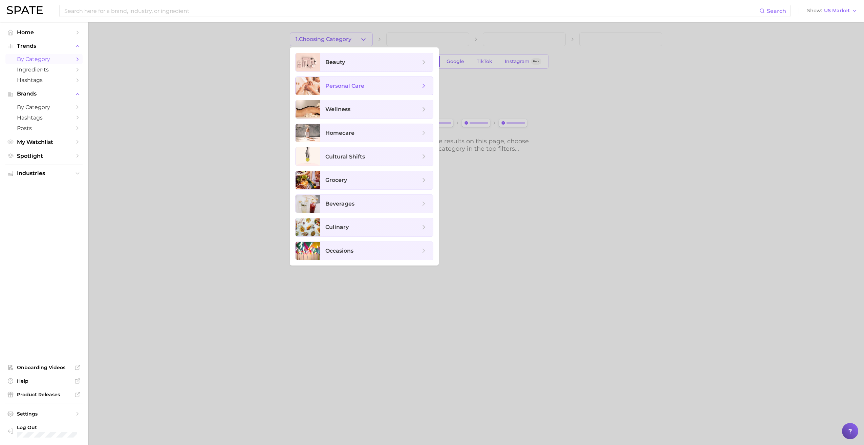
click at [351, 87] on span "personal care" at bounding box center [344, 86] width 39 height 6
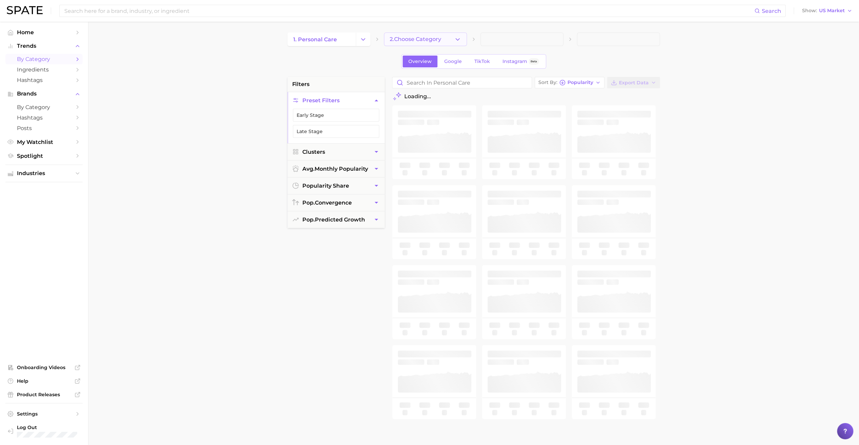
click at [415, 38] on span "2. Choose Category" at bounding box center [415, 39] width 51 height 6
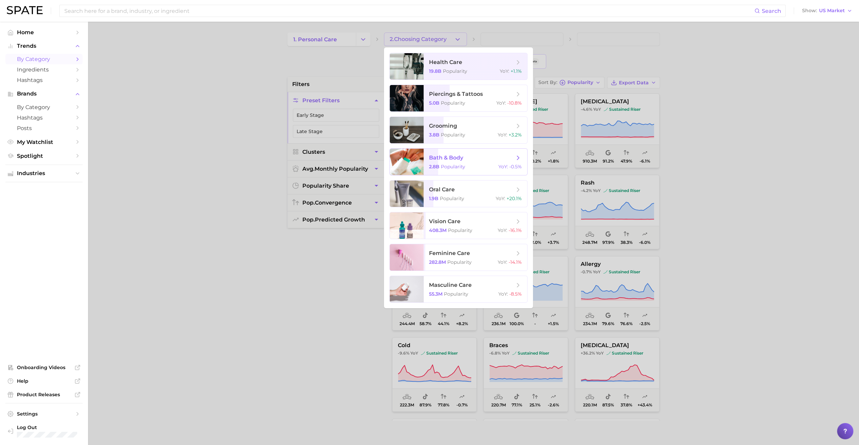
click at [485, 171] on span "bath & body 2.8b Popularity YoY : -0.5%" at bounding box center [476, 162] width 104 height 26
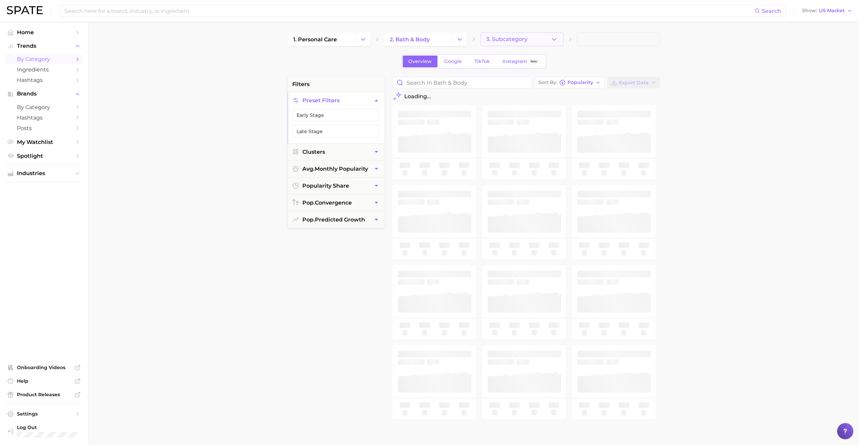
click at [515, 40] on span "3. Subcategory" at bounding box center [506, 39] width 41 height 6
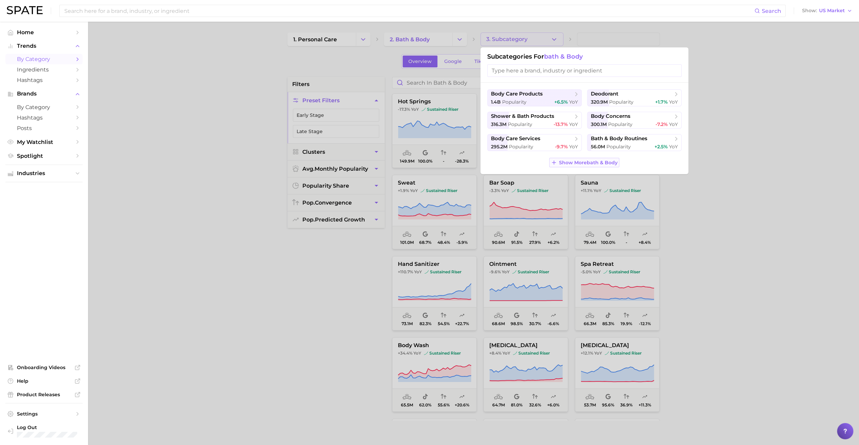
click at [573, 161] on span "Show More bath & body" at bounding box center [588, 163] width 59 height 6
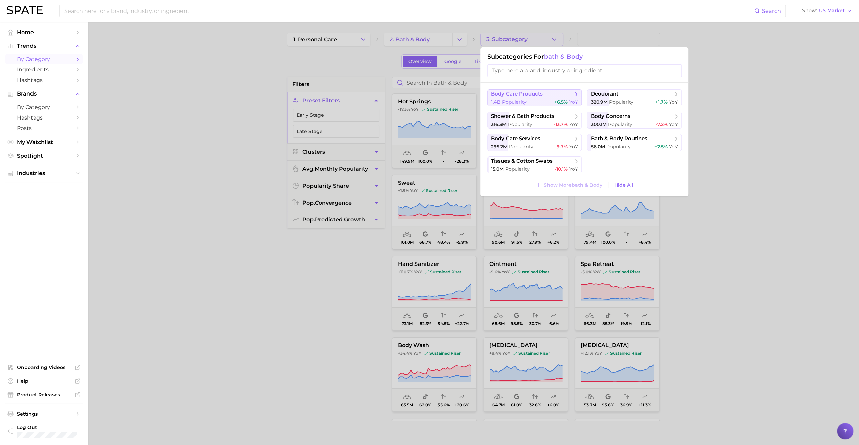
click at [552, 94] on span "body care products" at bounding box center [532, 94] width 82 height 7
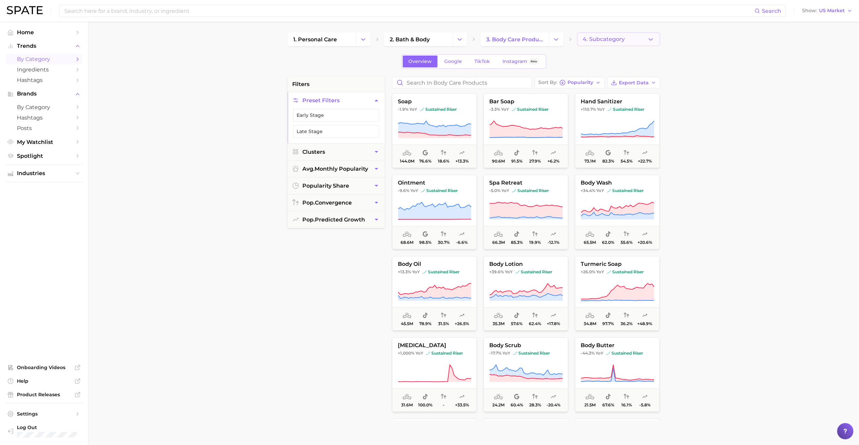
click at [597, 38] on span "4. Subcategory" at bounding box center [604, 39] width 42 height 6
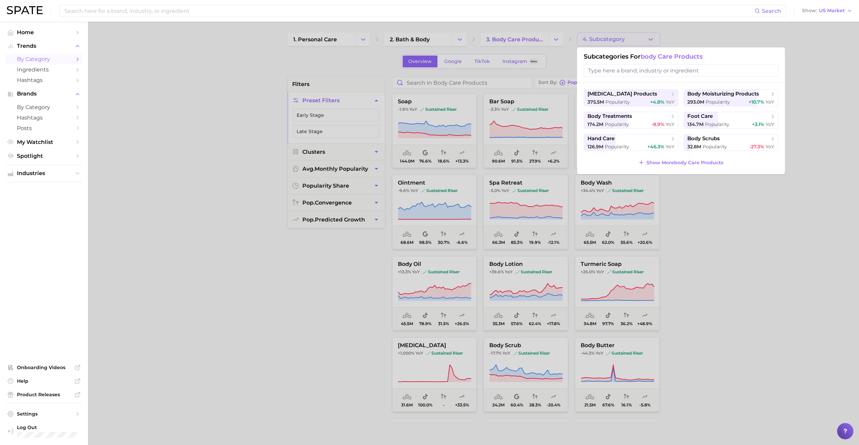
click at [608, 69] on input "search" at bounding box center [681, 70] width 194 height 13
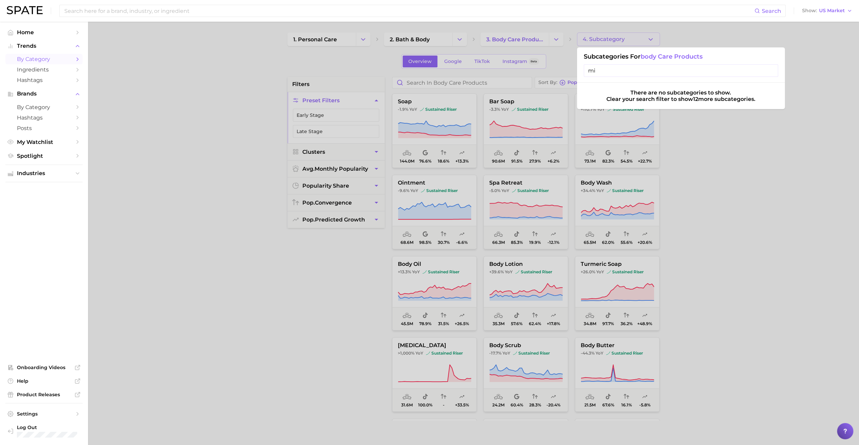
type input "m"
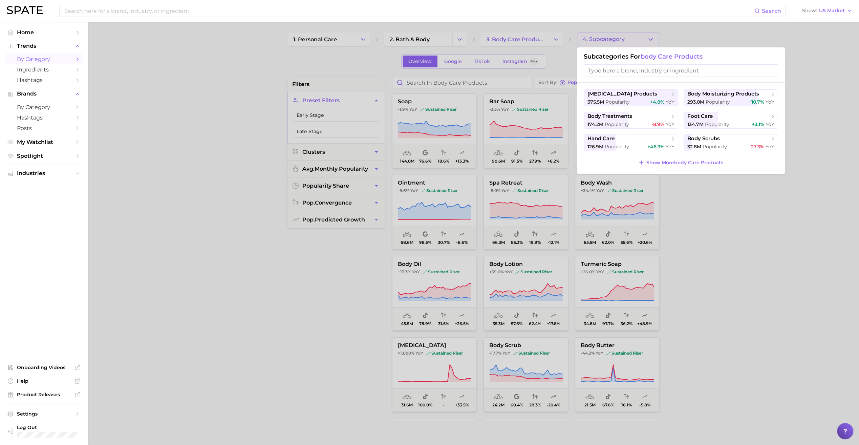
click at [656, 255] on div at bounding box center [429, 222] width 859 height 445
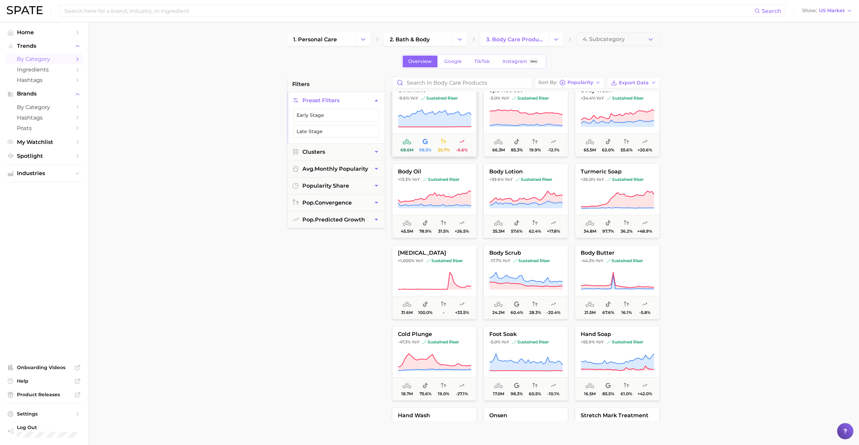
scroll to position [93, 0]
click at [203, 4] on div "Search Show US Market" at bounding box center [430, 11] width 846 height 22
click at [203, 7] on input at bounding box center [409, 11] width 691 height 12
type input "ù"
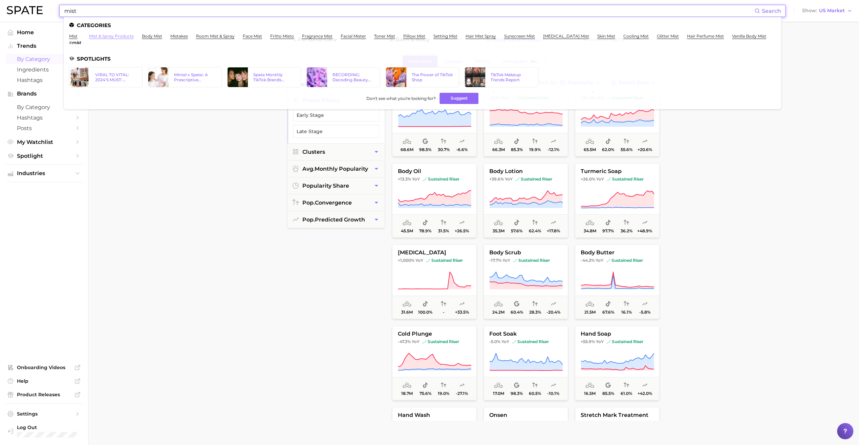
type input "mist"
click at [114, 36] on link "mist & spray products" at bounding box center [111, 36] width 45 height 5
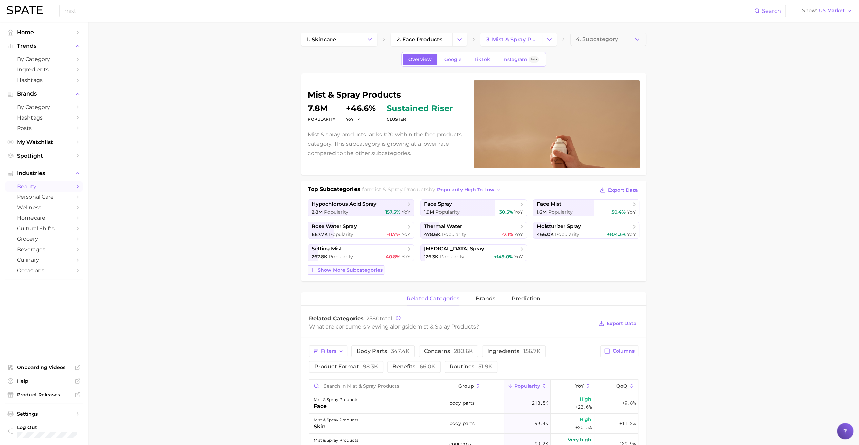
click at [367, 269] on span "Show more subcategories" at bounding box center [350, 270] width 65 height 6
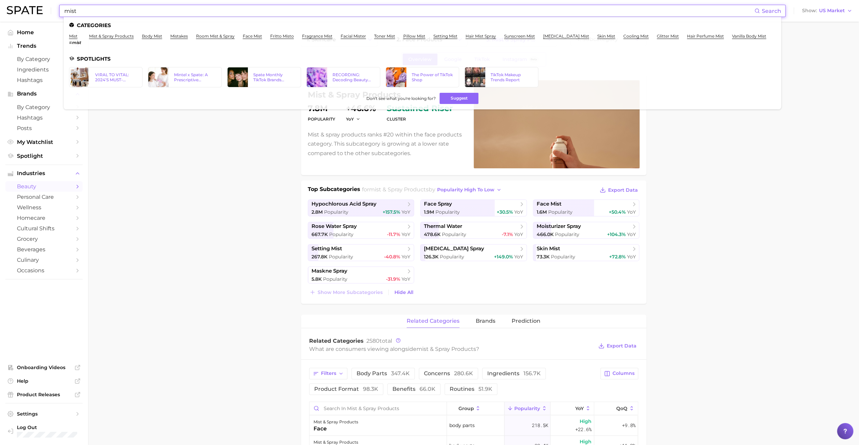
click at [204, 14] on input "mist" at bounding box center [409, 11] width 691 height 12
click at [154, 36] on link "body mist" at bounding box center [152, 36] width 20 height 5
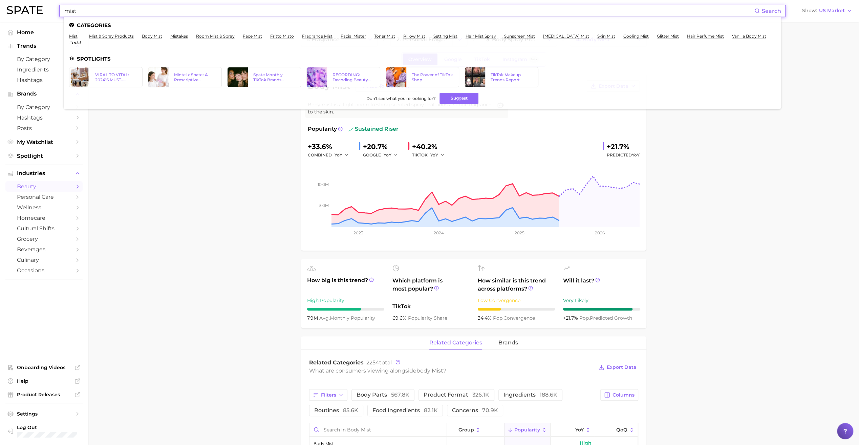
click at [148, 9] on input "mist" at bounding box center [409, 11] width 691 height 12
click at [70, 36] on link "mist" at bounding box center [73, 36] width 8 height 5
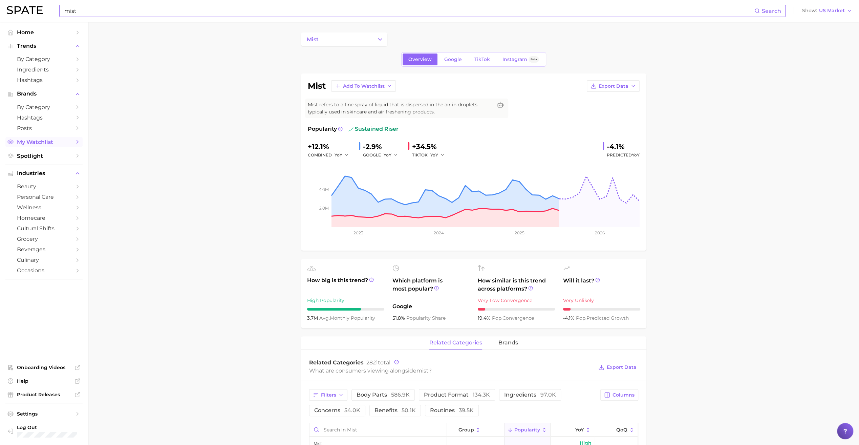
click at [45, 144] on span "My Watchlist" at bounding box center [44, 142] width 54 height 6
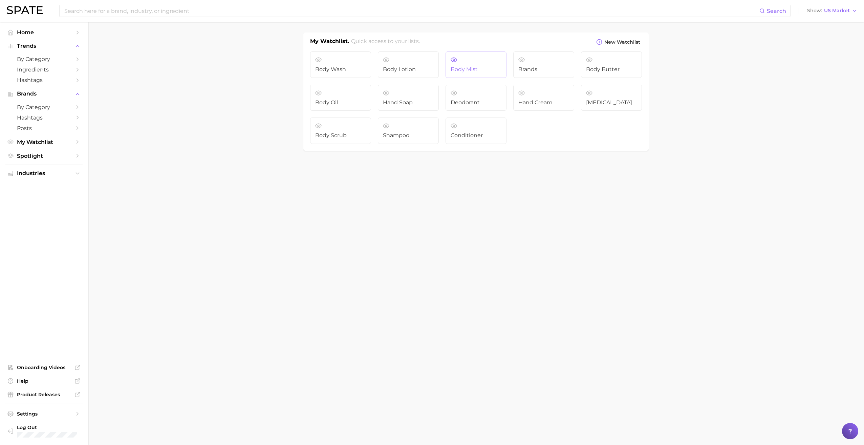
click at [473, 67] on span "Body Mist" at bounding box center [476, 69] width 51 height 6
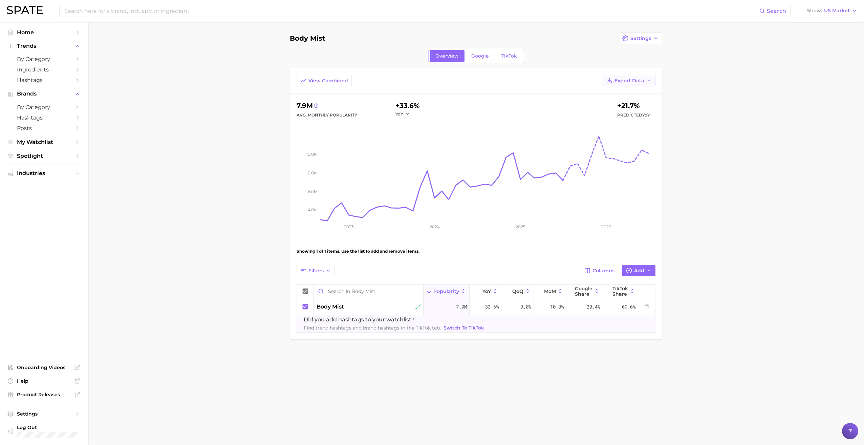
click at [639, 78] on span "Export Data" at bounding box center [630, 81] width 30 height 6
click at [633, 96] on button "Table Data CSV" at bounding box center [618, 93] width 75 height 12
click at [234, 12] on input at bounding box center [412, 11] width 696 height 12
click at [164, 158] on main "Body Mist Settings Overview Google TikTok View Combined Export Data 7.9m Avg. M…" at bounding box center [476, 198] width 776 height 352
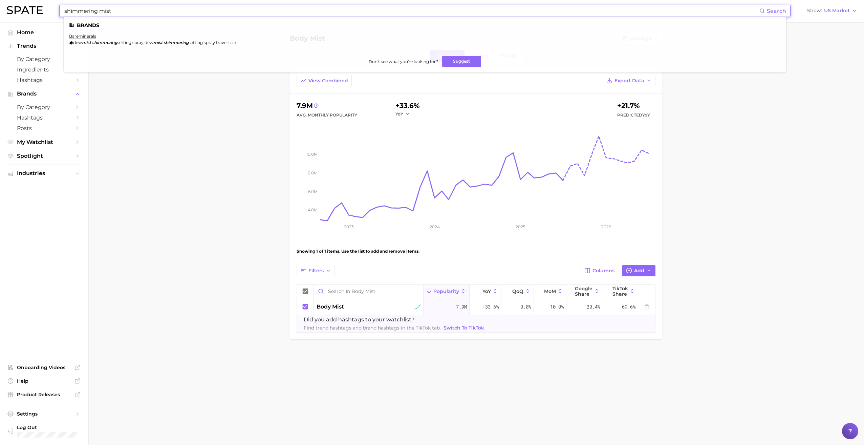
click at [92, 13] on input "shimmering mist" at bounding box center [412, 11] width 696 height 12
type input "body mist"
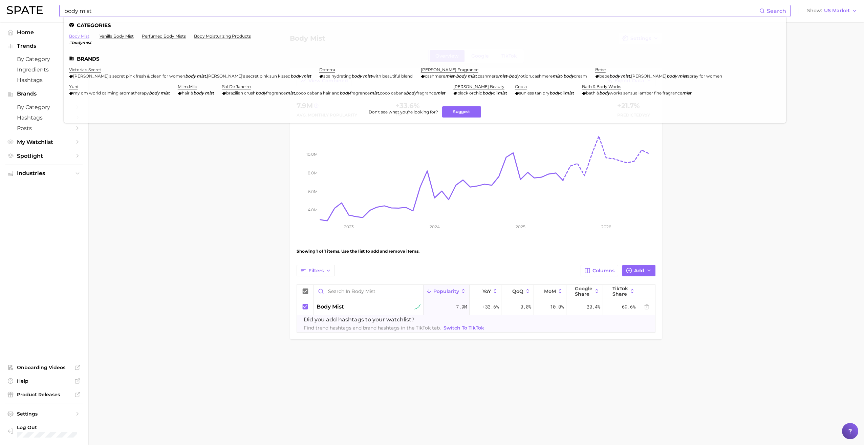
click at [78, 38] on link "body mist" at bounding box center [79, 36] width 20 height 5
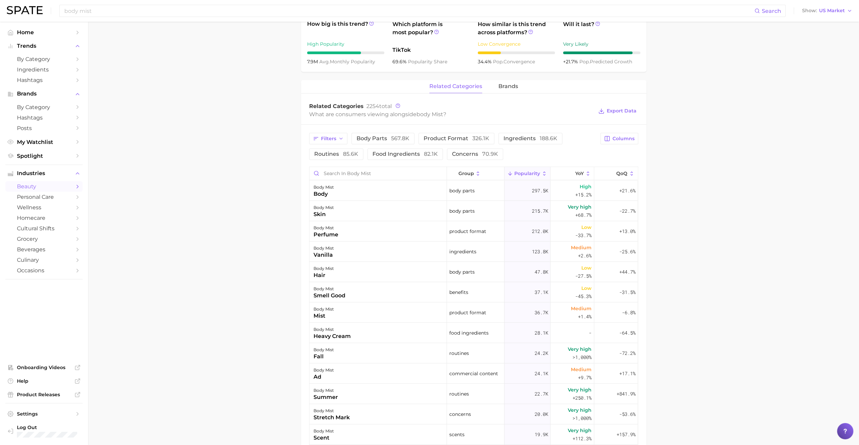
scroll to position [274, 0]
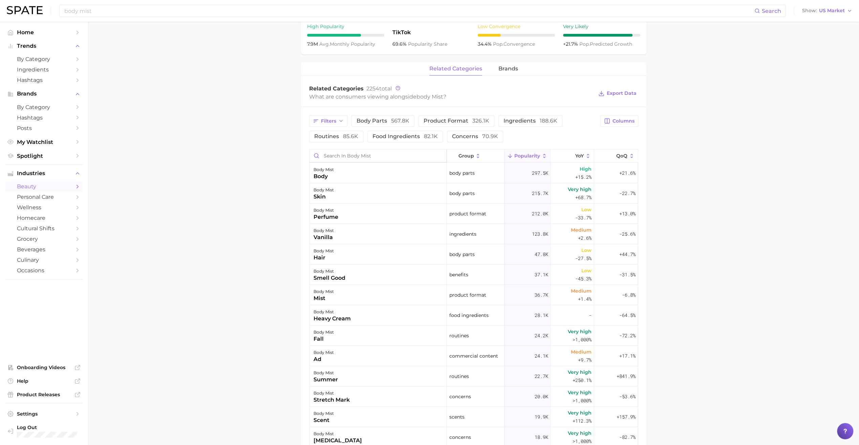
click at [341, 155] on input "Search in body mist" at bounding box center [378, 155] width 137 height 13
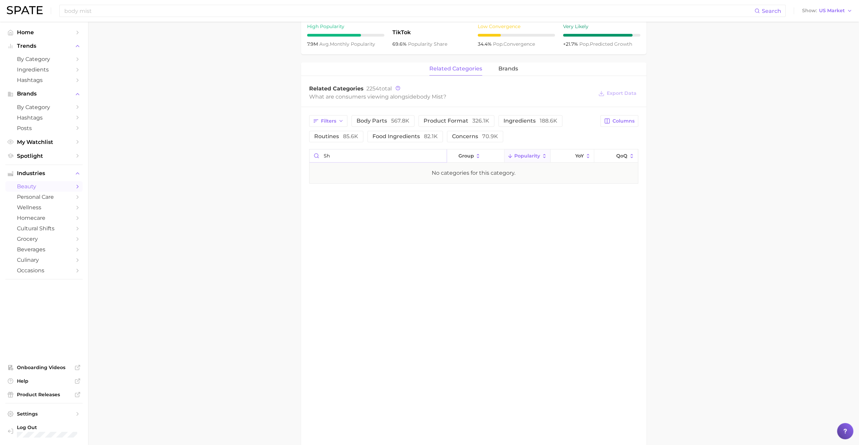
type input "s"
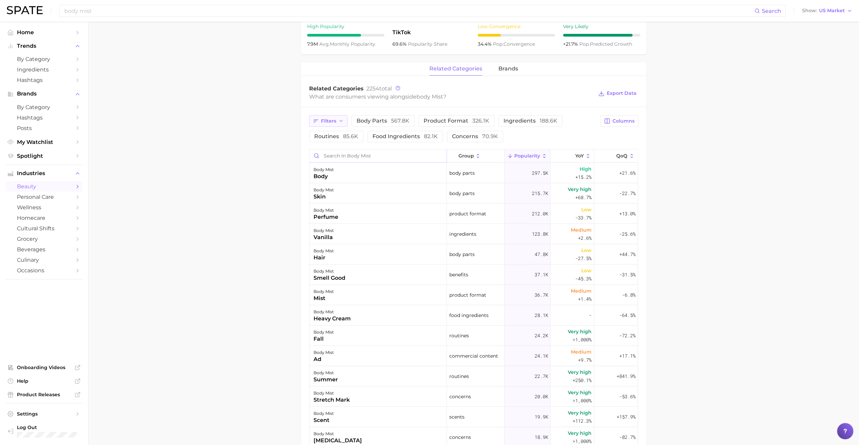
click at [338, 121] on icon "button" at bounding box center [340, 120] width 5 height 5
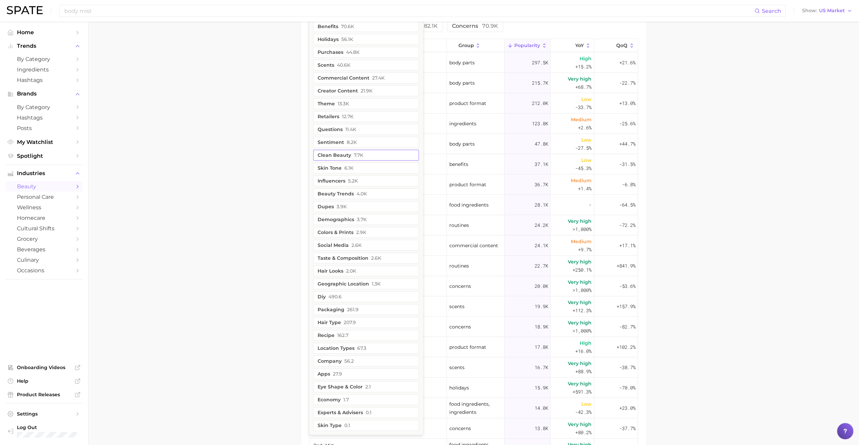
scroll to position [385, 0]
click at [270, 239] on main "1. fragrance 2. personal fragrance 3. body spray products 4. body mist Overview…" at bounding box center [473, 81] width 771 height 888
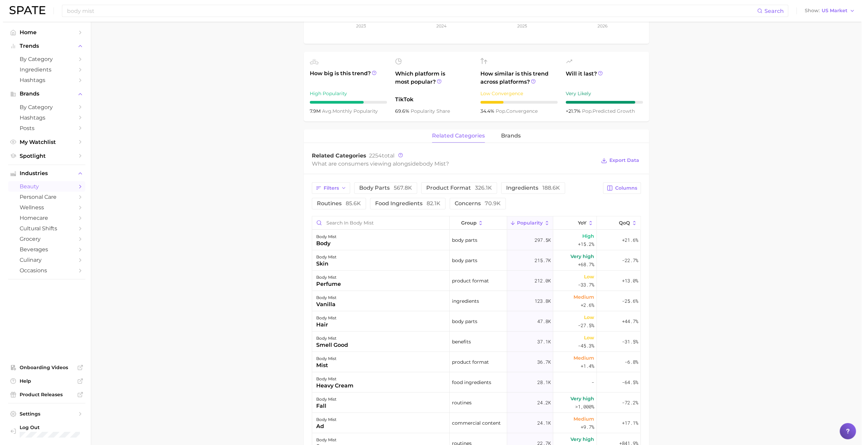
scroll to position [205, 0]
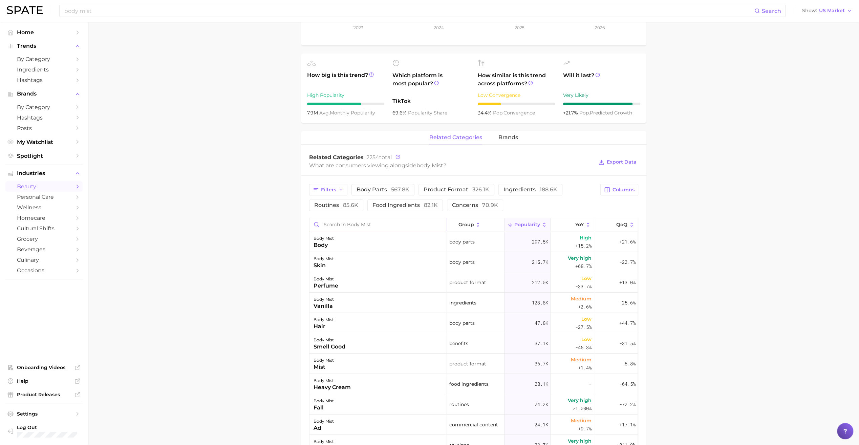
click at [356, 224] on input "Search in body mist" at bounding box center [378, 224] width 137 height 13
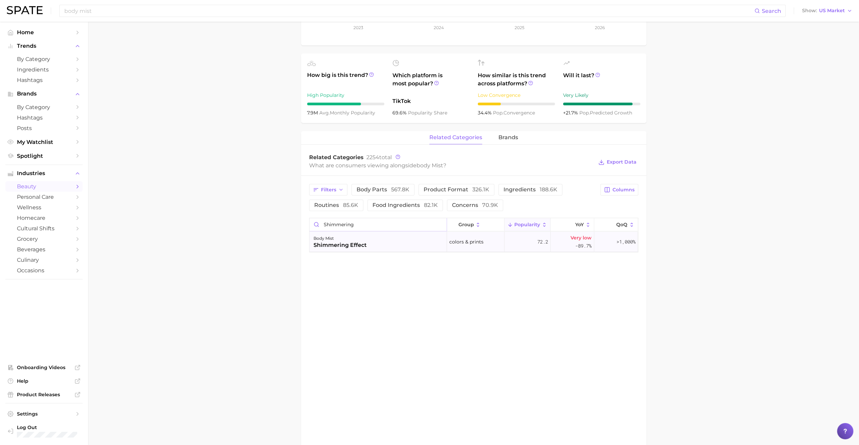
type input "shimmering"
click at [378, 243] on div "body mist shimmering effect" at bounding box center [379, 242] width 138 height 20
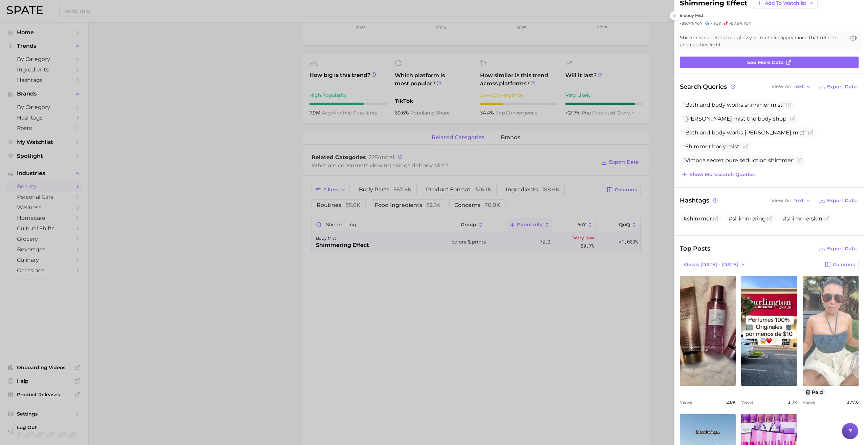
scroll to position [0, 0]
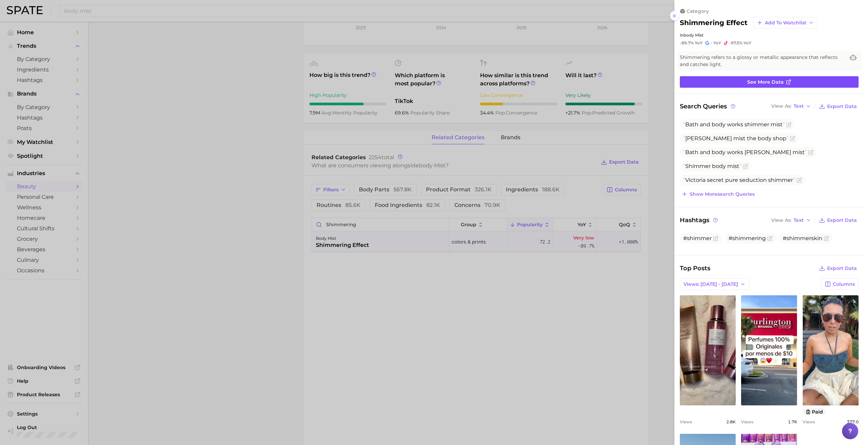
click at [772, 82] on span "See more data" at bounding box center [766, 82] width 37 height 6
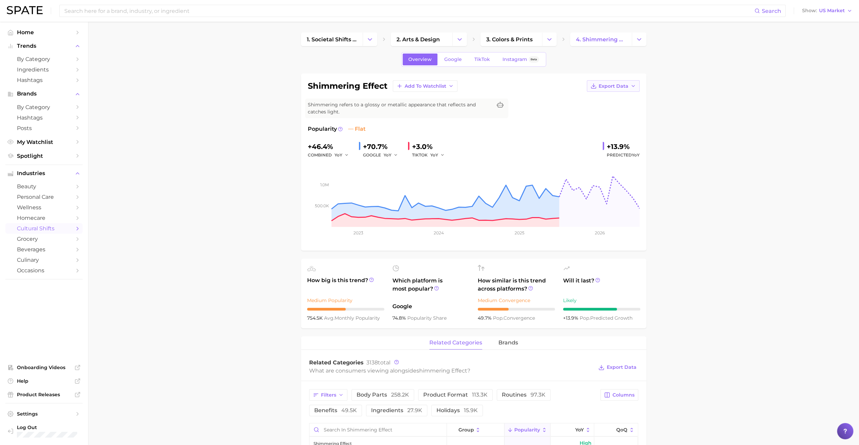
click at [613, 88] on span "Export Data" at bounding box center [614, 86] width 30 height 6
click at [610, 98] on span "Time Series CSV" at bounding box center [597, 99] width 40 height 6
